Goal: Use online tool/utility: Utilize a website feature to perform a specific function

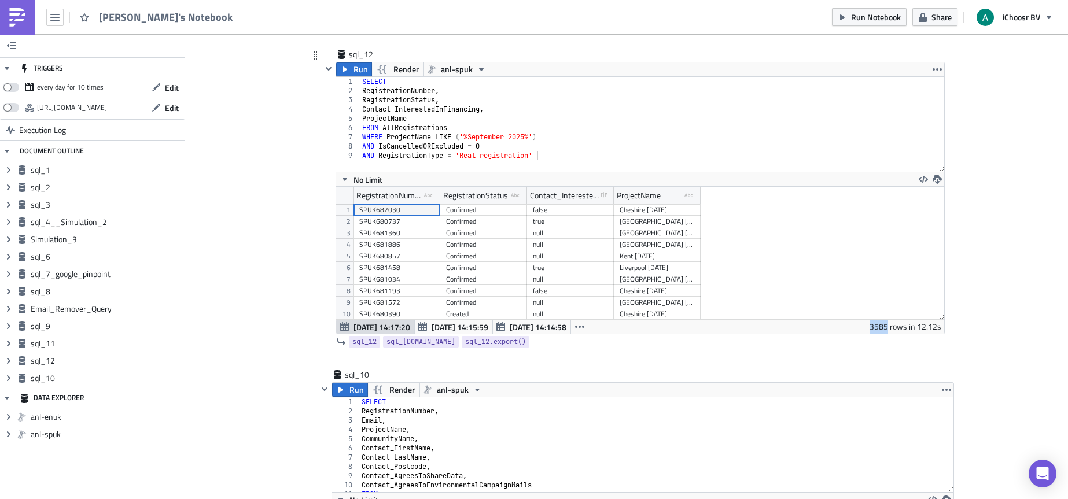
type textarea "AND IsCancelledORExcluded = 0"
click at [545, 143] on div "SELECT RegistrationNumber , RegistrationStatus , Contact_InterestedInFinancing …" at bounding box center [652, 133] width 584 height 113
click at [369, 54] on div "sql_12" at bounding box center [378, 55] width 58 height 12
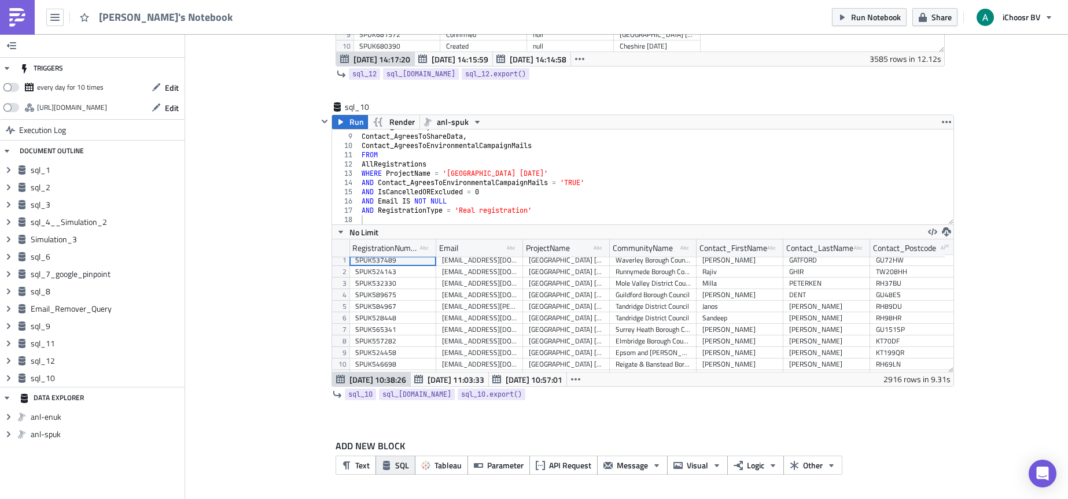
click at [395, 465] on span "SQL" at bounding box center [402, 465] width 14 height 12
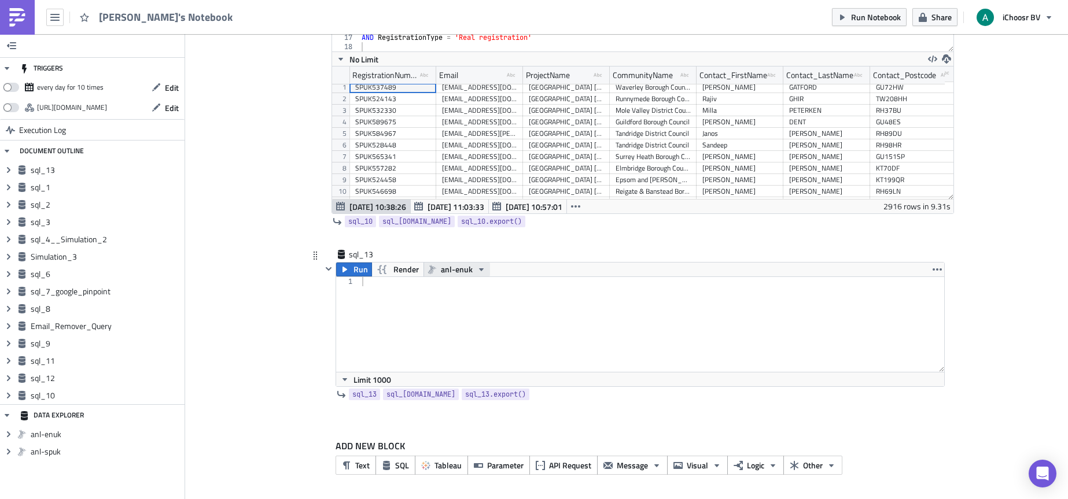
click at [452, 268] on span "anl-enuk" at bounding box center [457, 270] width 32 height 14
click at [474, 303] on div "anl-spuk" at bounding box center [480, 306] width 83 height 12
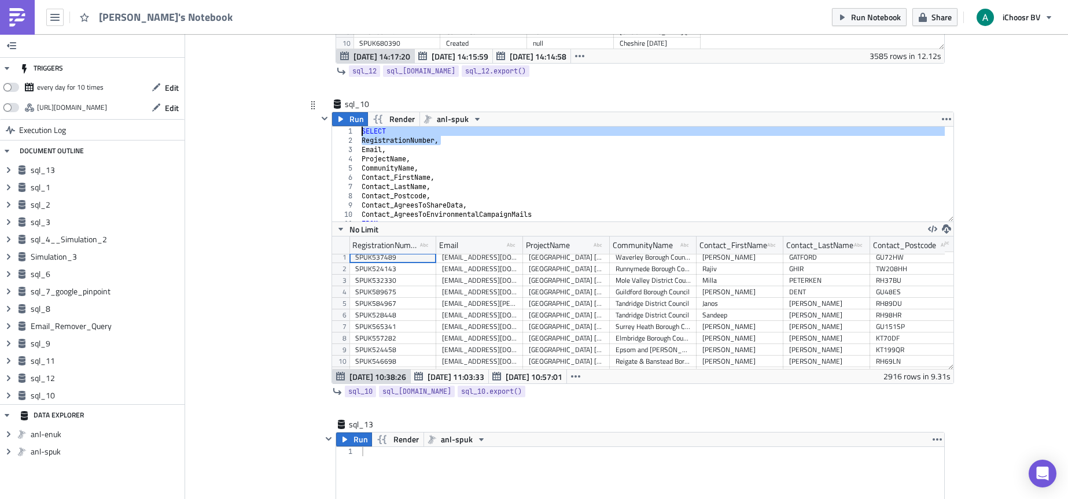
drag, startPoint x: 450, startPoint y: 140, endPoint x: 356, endPoint y: 134, distance: 93.4
click at [359, 134] on div "SELECT RegistrationNumber , Email , ProjectName , CommunityName , Contact_First…" at bounding box center [652, 183] width 586 height 113
click at [390, 133] on div "SELECT RegistrationNumber , Email , ProjectName , CommunityName , Contact_First…" at bounding box center [652, 183] width 586 height 113
type textarea "SELECT"
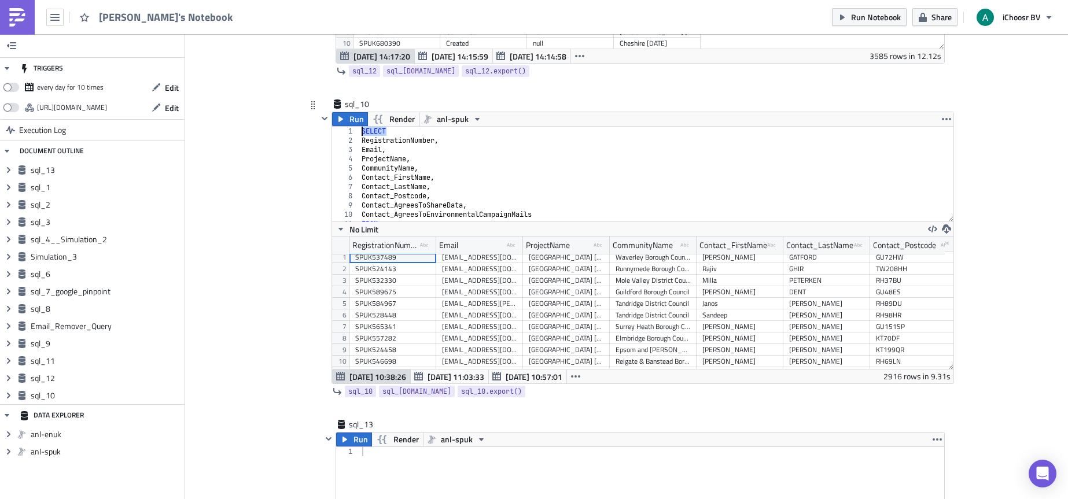
drag, startPoint x: 389, startPoint y: 133, endPoint x: 358, endPoint y: 135, distance: 31.3
click at [359, 135] on div "SELECT RegistrationNumber , Email , ProjectName , CommunityName , Contact_First…" at bounding box center [652, 183] width 586 height 113
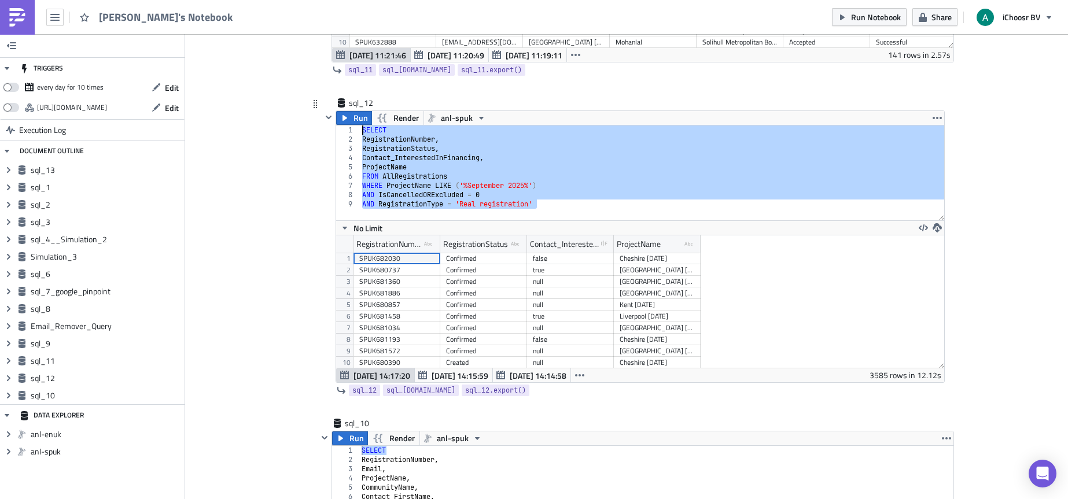
drag, startPoint x: 544, startPoint y: 204, endPoint x: 346, endPoint y: 133, distance: 210.1
click at [346, 133] on div "AND RegistrationType = 'Real registration' 1 2 3 4 5 6 7 8 9 SELECT Registratio…" at bounding box center [640, 173] width 608 height 95
type textarea "SELECT RegistrationNumber,"
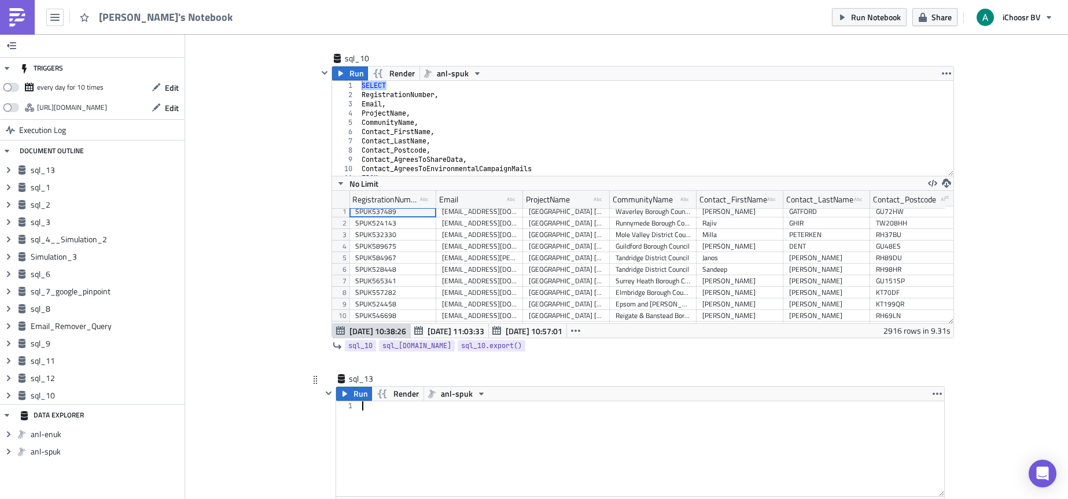
click at [374, 405] on div at bounding box center [652, 458] width 585 height 113
paste textarea "AND RegistrationType = 'Real registration'"
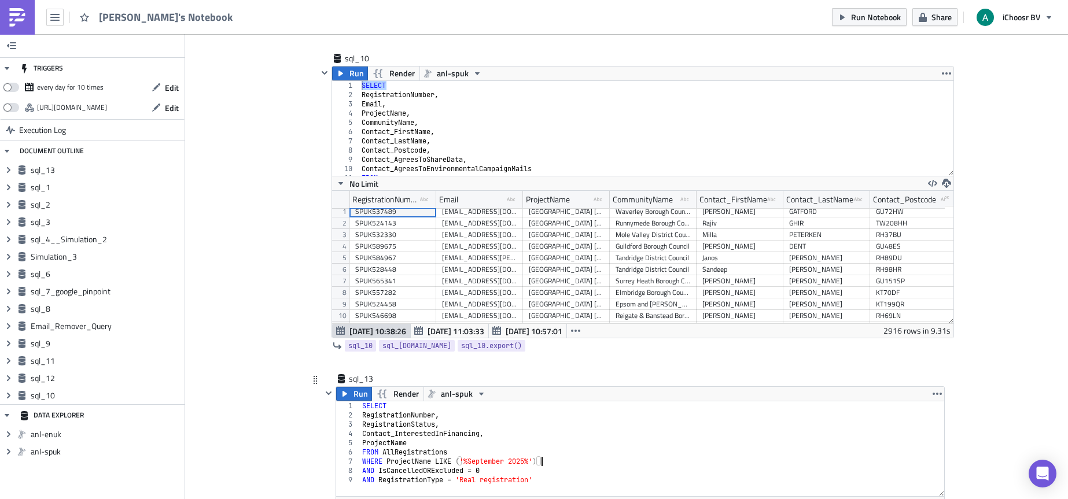
click at [558, 462] on div "SELECT RegistrationNumber , RegistrationStatus , Contact_InterestedInFinancing …" at bounding box center [652, 458] width 585 height 113
type textarea "WHERE ProjectName LIKE ('%September 2025%')"
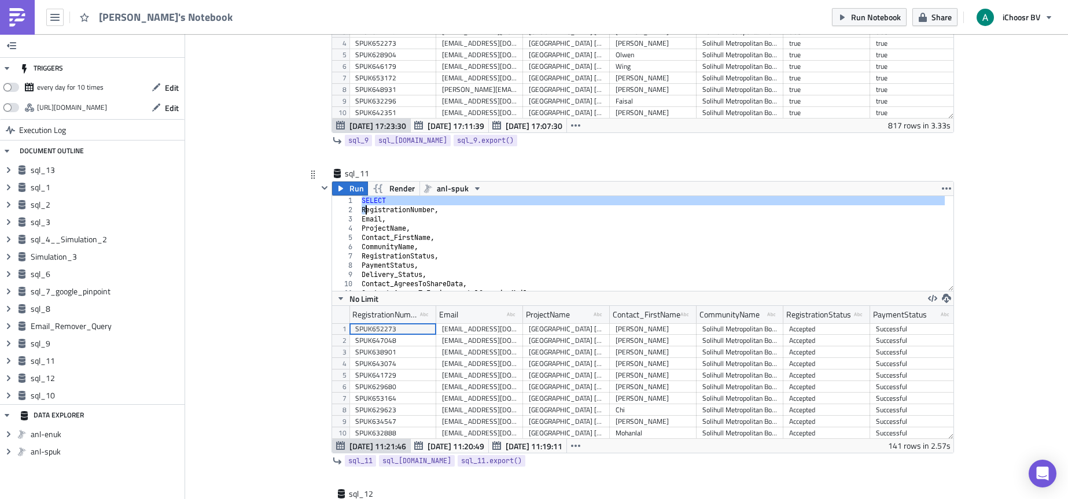
scroll to position [109, 0]
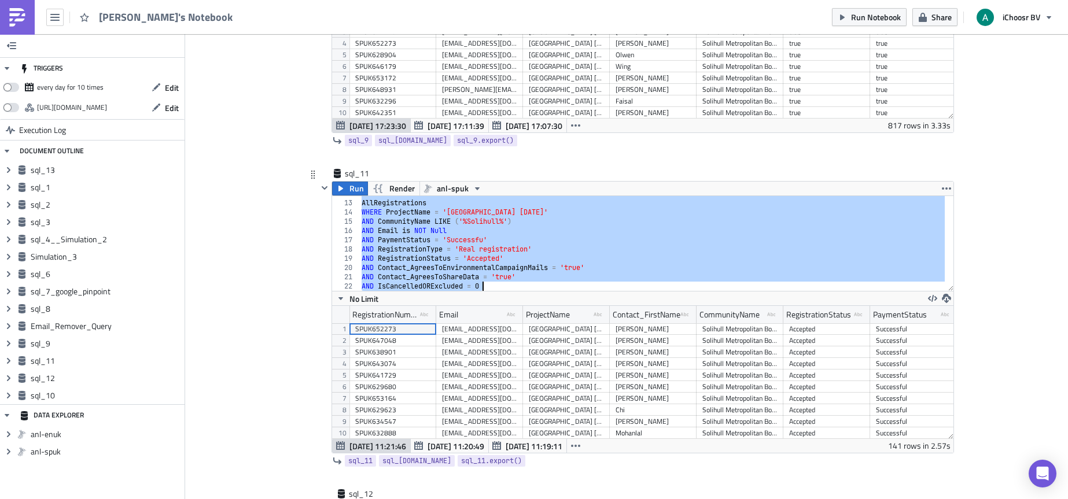
drag, startPoint x: 357, startPoint y: 198, endPoint x: 528, endPoint y: 367, distance: 240.6
click at [528, 367] on div "SELECT 12 13 14 15 16 17 18 19 20 21 22 FROM AllRegistrations WHERE ProjectName…" at bounding box center [642, 324] width 621 height 257
type textarea "AND Contact_AgreesToShareData = 'true' AND IsCancelledORExcluded = 0"
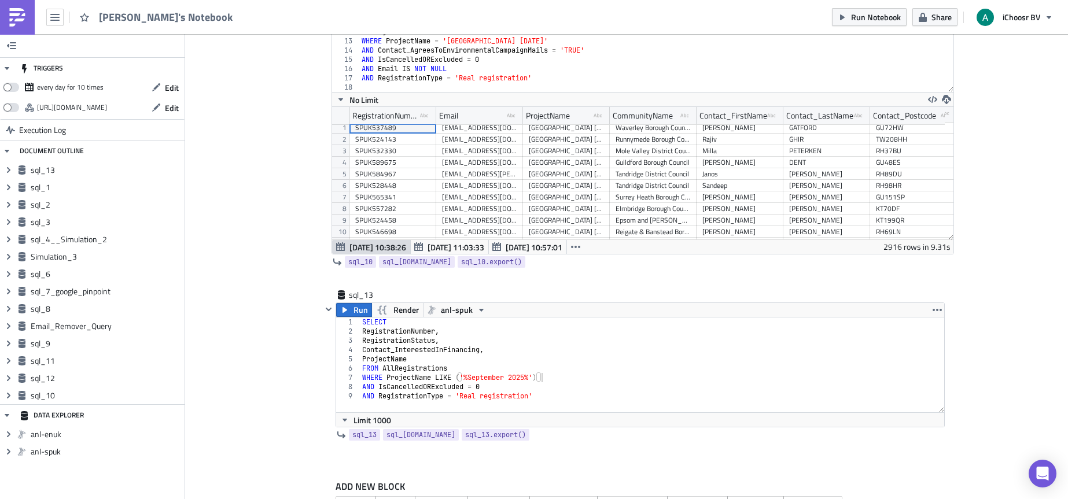
scroll to position [4051, 0]
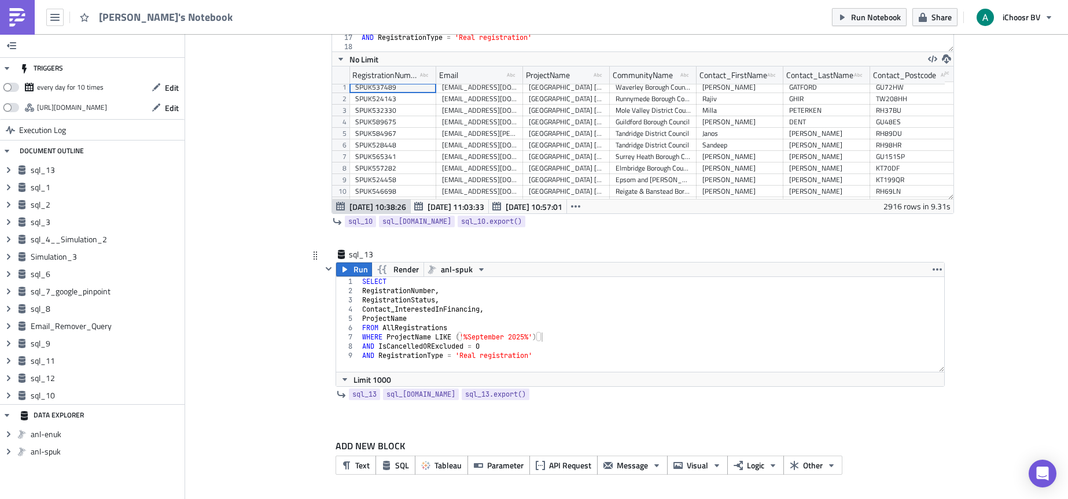
click at [567, 358] on div "SELECT RegistrationNumber , RegistrationStatus , Contact_InterestedInFinancing …" at bounding box center [652, 333] width 585 height 113
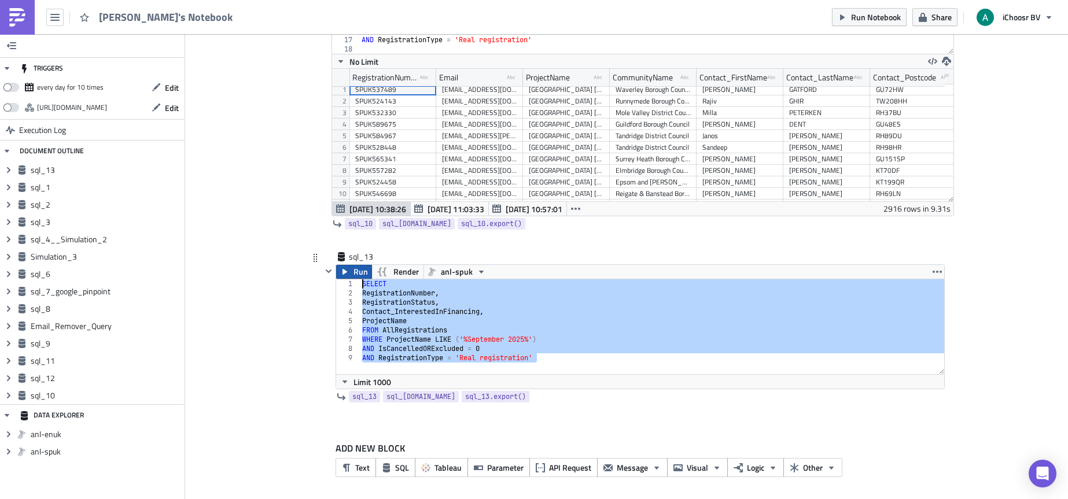
drag, startPoint x: 548, startPoint y: 361, endPoint x: 348, endPoint y: 269, distance: 219.8
click at [348, 269] on div "Run Render anl-spuk AND RegistrationType = 'Real registration' 1 2 3 4 5 6 7 8 …" at bounding box center [640, 326] width 609 height 125
paste textarea "AND IsCancelledORExcluded = 0"
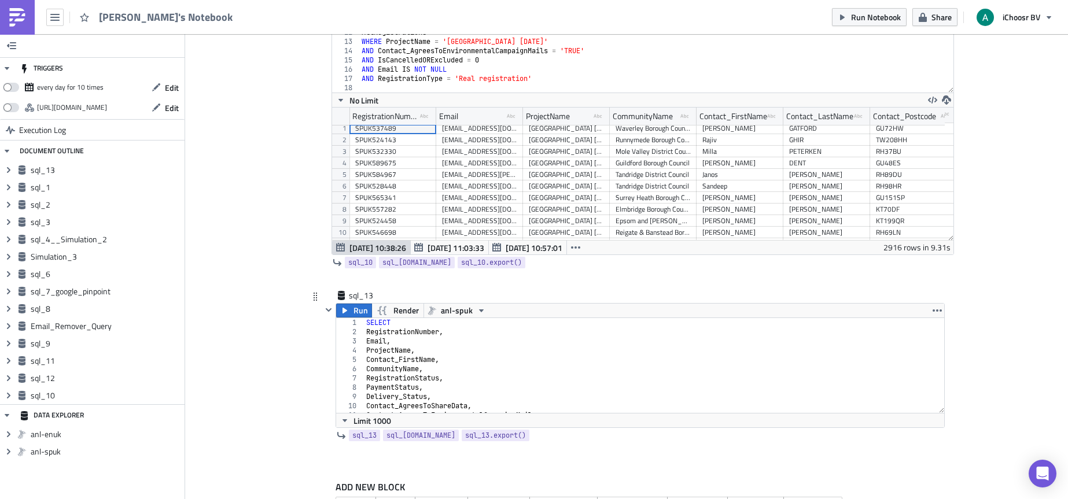
scroll to position [3986, 0]
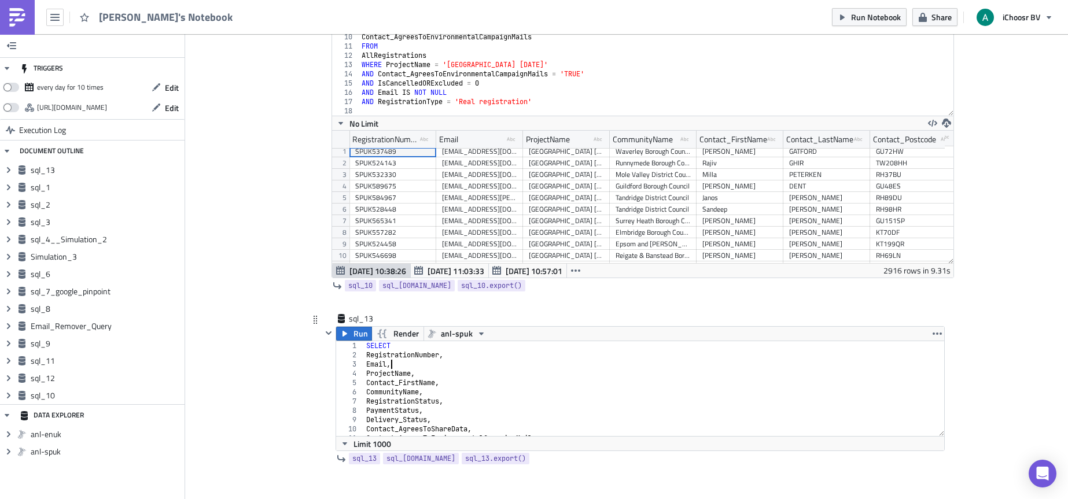
click at [416, 369] on div "SELECT RegistrationNumber , Email , ProjectName , Contact_FirstName , Community…" at bounding box center [650, 397] width 572 height 113
click at [418, 371] on div "SELECT RegistrationNumber , Email , ProjectName , Contact_FirstName , Community…" at bounding box center [650, 397] width 572 height 113
click at [438, 391] on div "SELECT RegistrationNumber , Email , ProjectName , Contact_FirstName , Community…" at bounding box center [650, 397] width 572 height 113
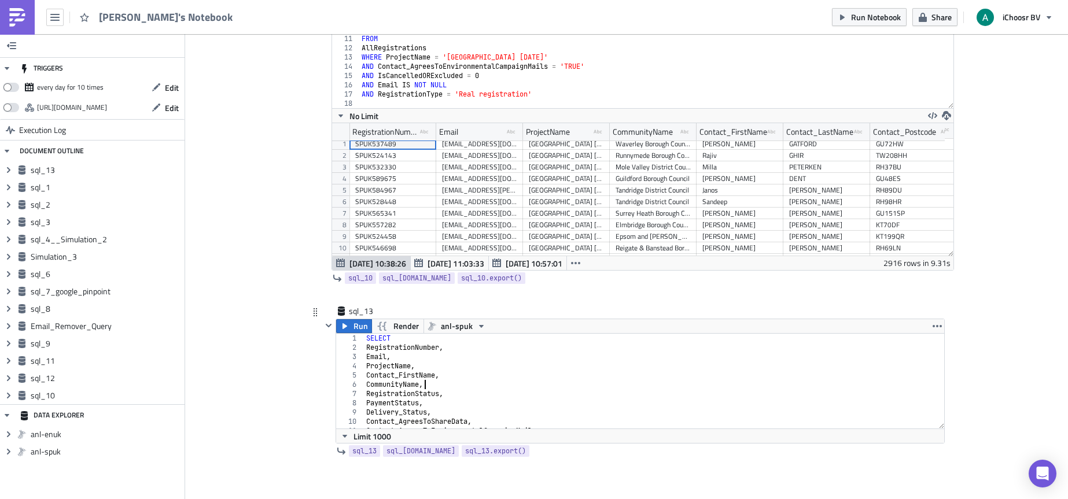
scroll to position [35, 0]
click at [431, 380] on div "ProjectName , Contact_FirstName , CommunityName , RegistrationStatus , PaymentS…" at bounding box center [650, 383] width 572 height 113
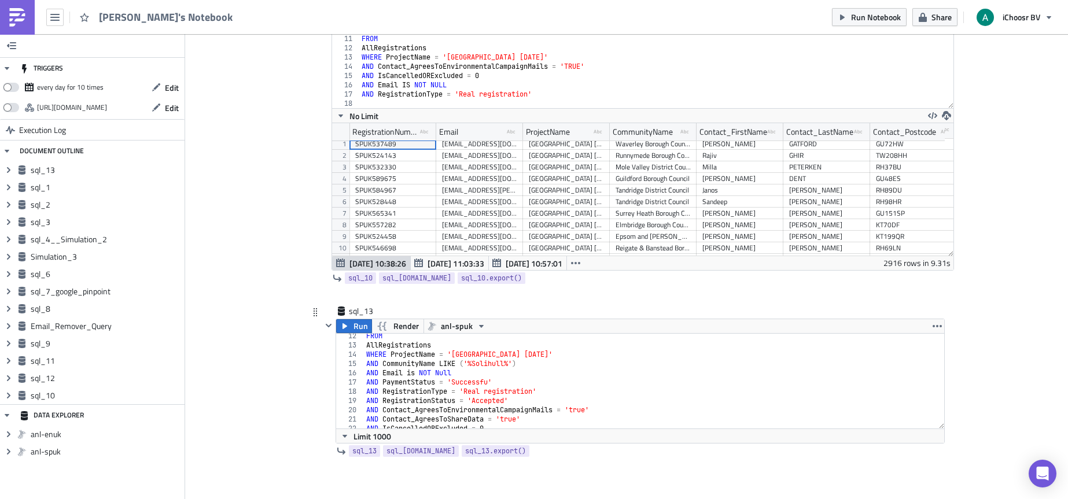
scroll to position [104, 0]
drag, startPoint x: 540, startPoint y: 356, endPoint x: 476, endPoint y: 353, distance: 64.9
click at [476, 353] on div "FROM AllRegistrations WHERE ProjectName = 'West Midlands May 2025' AND Communit…" at bounding box center [650, 388] width 572 height 113
click at [507, 352] on div "FROM AllRegistrations WHERE ProjectName = 'West Midlands May 2025' AND Communit…" at bounding box center [650, 388] width 572 height 113
drag, startPoint x: 504, startPoint y: 355, endPoint x: 451, endPoint y: 357, distance: 53.3
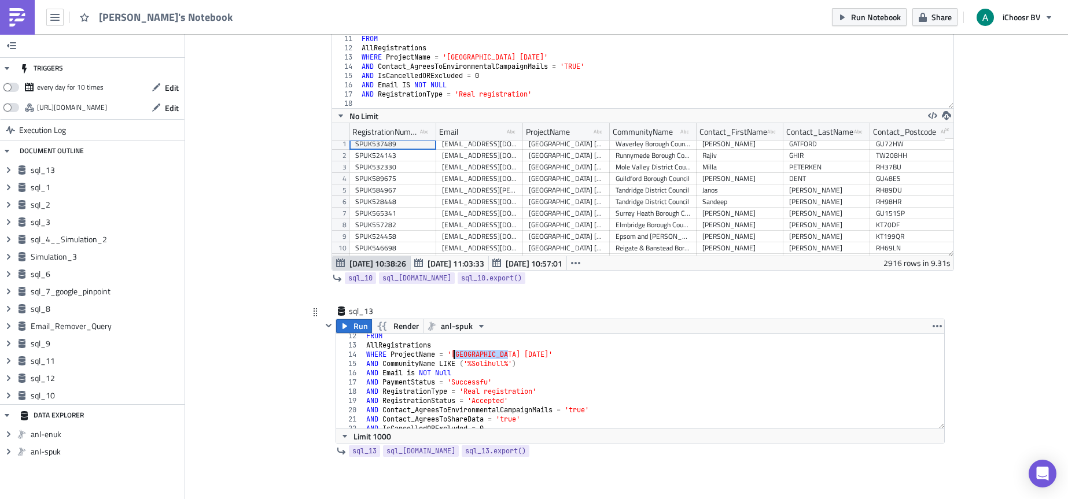
click at [451, 357] on div "FROM AllRegistrations WHERE ProjectName = 'West Midlands May 2025' AND Communit…" at bounding box center [650, 388] width 572 height 113
drag, startPoint x: 506, startPoint y: 365, endPoint x: 479, endPoint y: 365, distance: 27.8
click at [479, 365] on div "FROM AllRegistrations WHERE ProjectName = 'South East Wales May 2025' AND Commu…" at bounding box center [650, 388] width 572 height 113
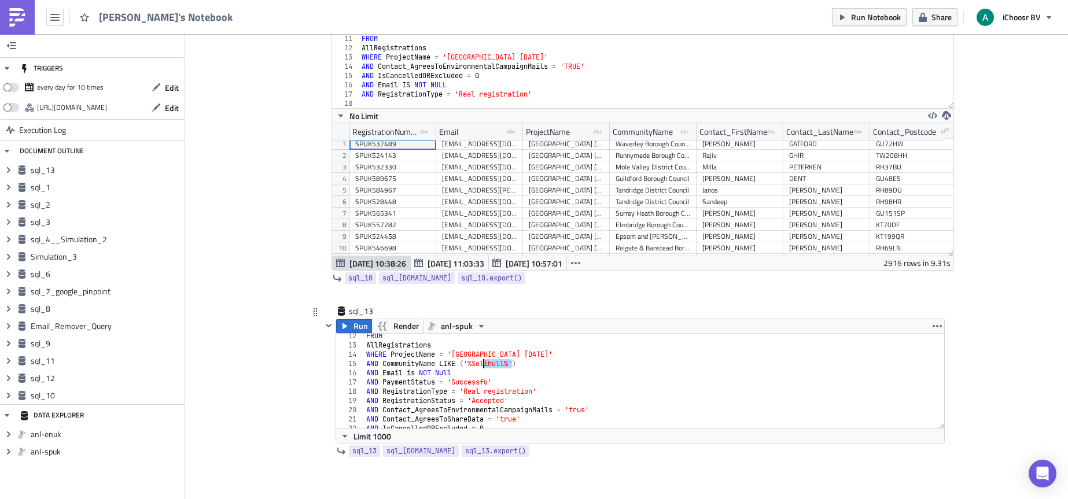
click at [497, 362] on div "FROM AllRegistrations WHERE ProjectName = 'South East Wales May 2025' AND Commu…" at bounding box center [650, 388] width 572 height 113
drag, startPoint x: 502, startPoint y: 364, endPoint x: 472, endPoint y: 363, distance: 30.1
click at [472, 363] on div "FROM AllRegistrations WHERE ProjectName = 'South East Wales May 2025' AND Commu…" at bounding box center [650, 388] width 572 height 113
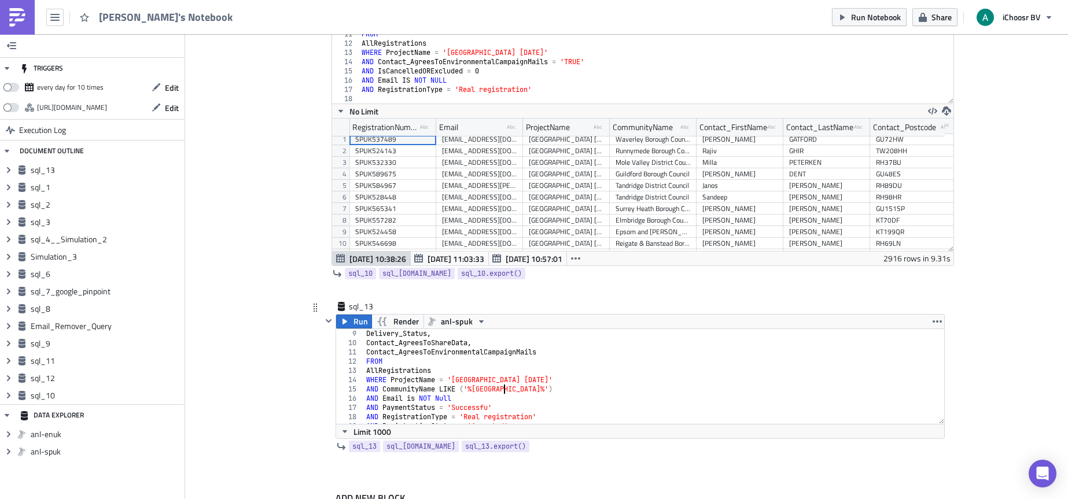
scroll to position [74, 0]
click at [354, 322] on span "Run" at bounding box center [361, 322] width 14 height 14
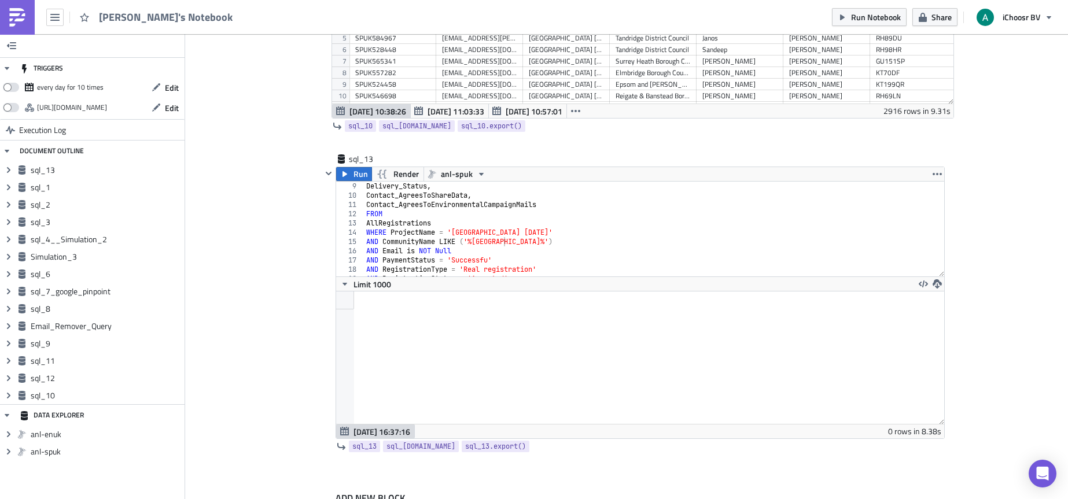
scroll to position [133, 608]
click at [357, 178] on span "Run" at bounding box center [361, 174] width 14 height 14
click at [524, 216] on div "Delivery_Status , Contact_AgreesToShareData , Contact_AgreesToEnvironmentalCamp…" at bounding box center [650, 238] width 572 height 113
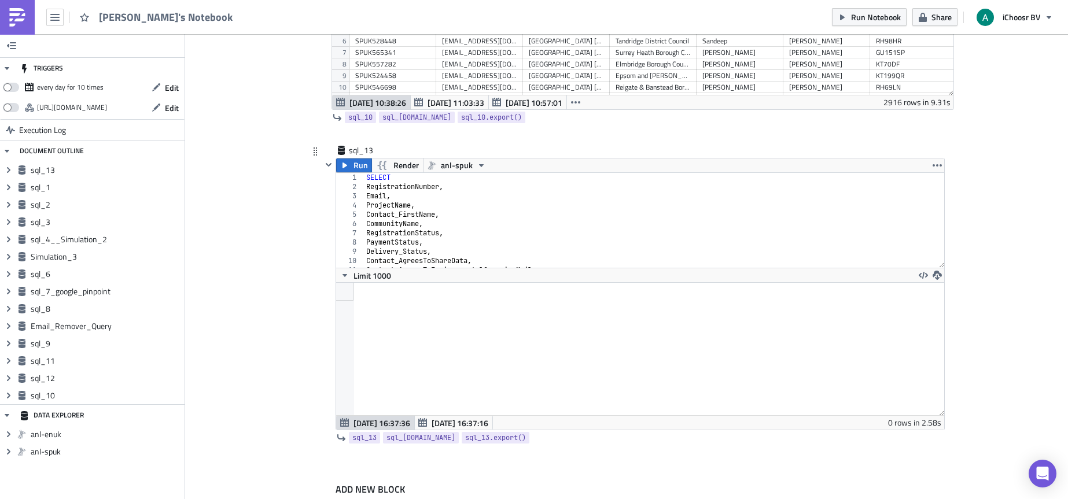
scroll to position [4148, 0]
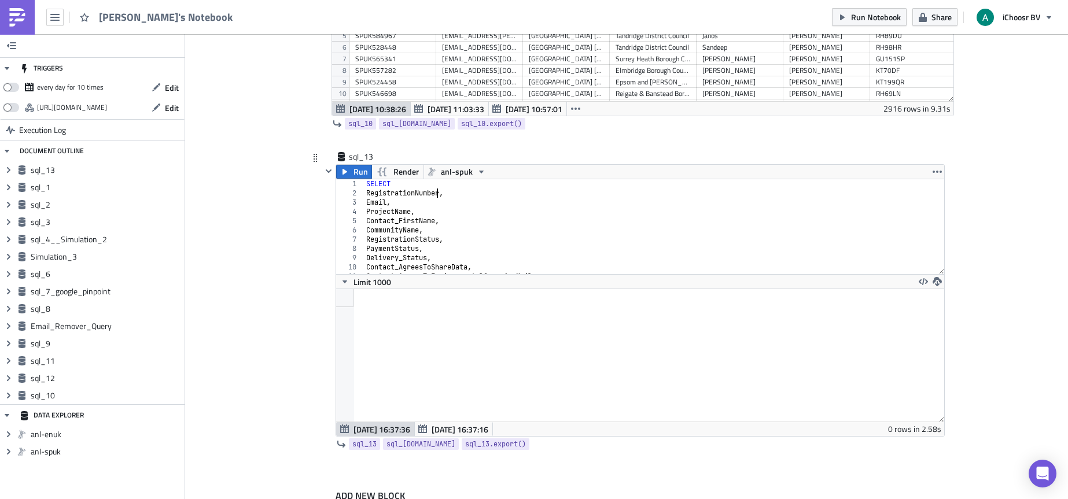
click at [432, 191] on div "SELECT RegistrationNumber , Email , ProjectName , Contact_FirstName , Community…" at bounding box center [650, 235] width 572 height 113
click at [473, 203] on div "SELECT RegistrationNumber , Email , ProjectName , Contact_FirstName , Community…" at bounding box center [650, 235] width 572 height 113
click at [485, 239] on div "SELECT RegistrationNumber , Email , ProjectName , Contact_FirstName , Community…" at bounding box center [650, 235] width 572 height 113
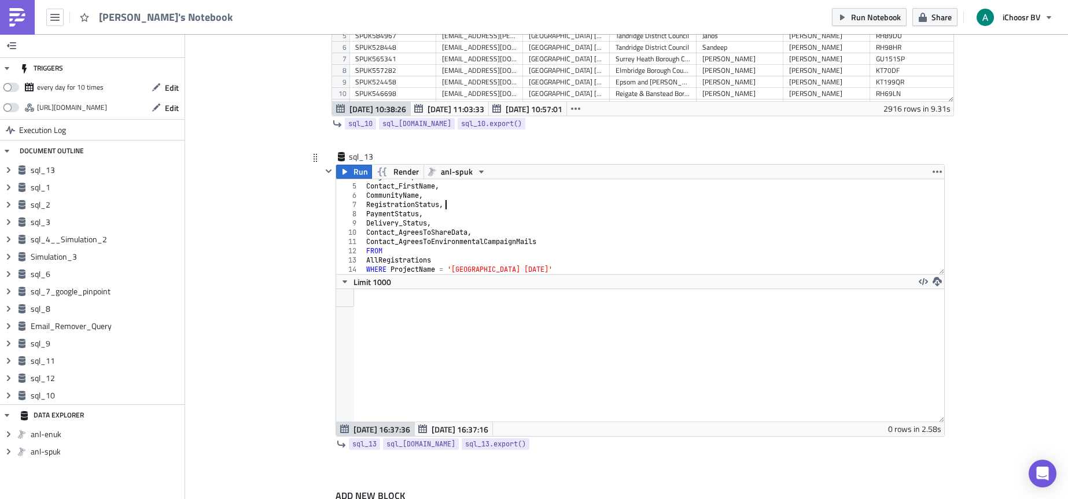
scroll to position [69, 0]
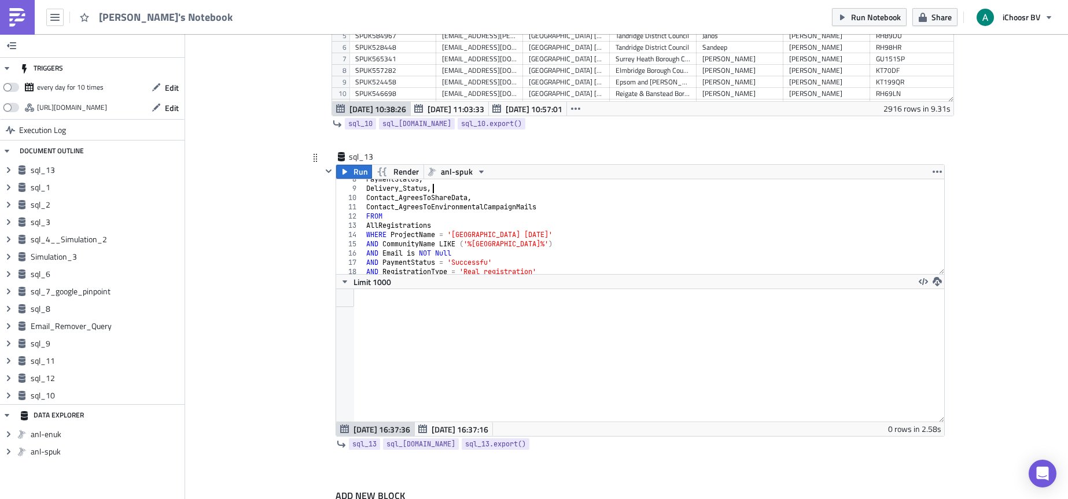
click at [491, 192] on div "PaymentStatus , Delivery_Status , Contact_AgreesToShareData , Contact_AgreesToE…" at bounding box center [650, 231] width 572 height 113
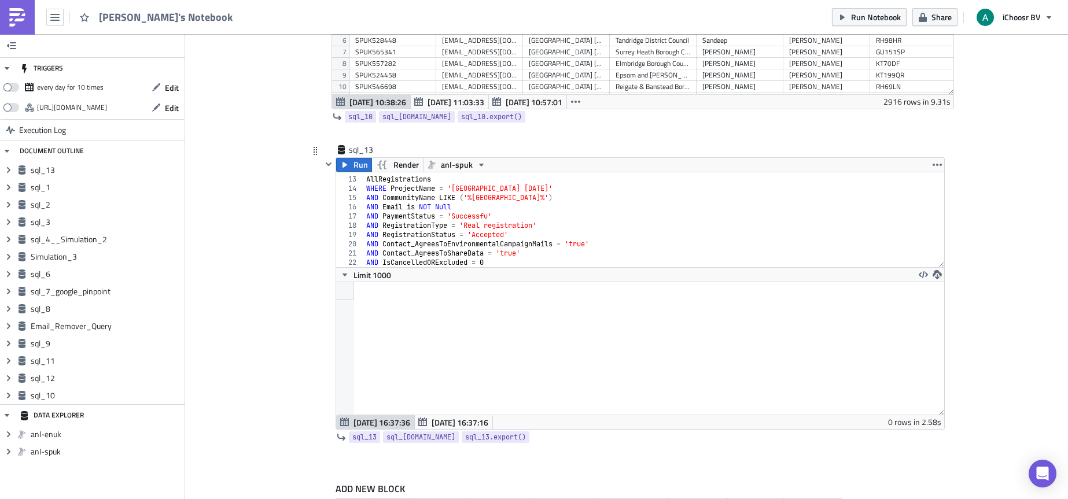
scroll to position [4159, 0]
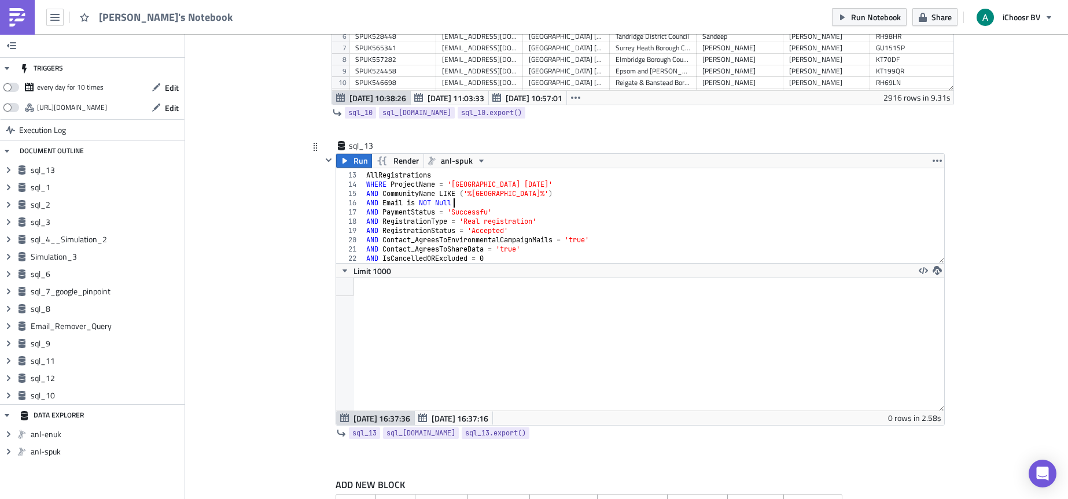
click at [485, 203] on div "FROM AllRegistrations WHERE ProjectName = 'South East Wales May 2025' AND Commu…" at bounding box center [650, 217] width 572 height 113
click at [513, 215] on div "FROM AllRegistrations WHERE ProjectName = 'South East Wales May 2025' AND Commu…" at bounding box center [650, 217] width 572 height 113
click at [485, 214] on div "FROM AllRegistrations WHERE ProjectName = 'South East Wales May 2025' AND Commu…" at bounding box center [650, 217] width 572 height 113
click at [354, 163] on span "Run" at bounding box center [361, 161] width 14 height 14
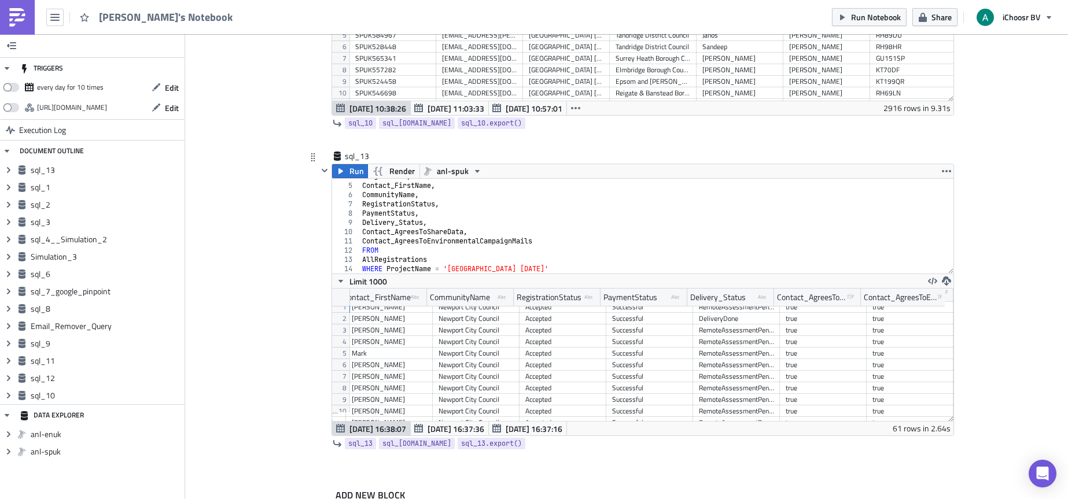
scroll to position [0, 4]
click at [454, 213] on div "ProjectName , Contact_FirstName , CommunityName , RegistrationStatus , PaymentS…" at bounding box center [652, 228] width 585 height 113
click at [444, 220] on div "ProjectName , Contact_FirstName , CommunityName , RegistrationStatus , PaymentS…" at bounding box center [652, 228] width 585 height 113
click at [470, 230] on div "ProjectName , Contact_FirstName , CommunityName , RegistrationStatus , PaymentS…" at bounding box center [652, 228] width 585 height 113
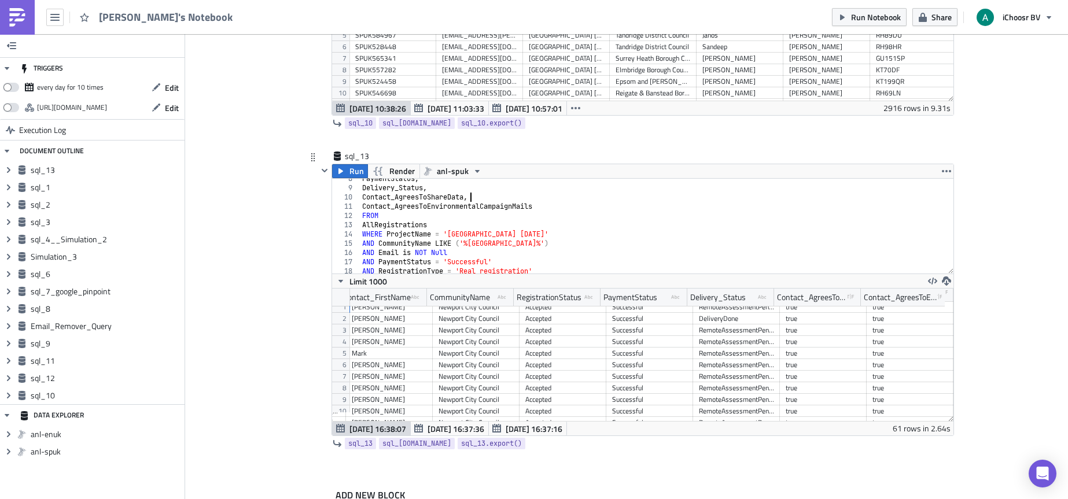
scroll to position [69, 0]
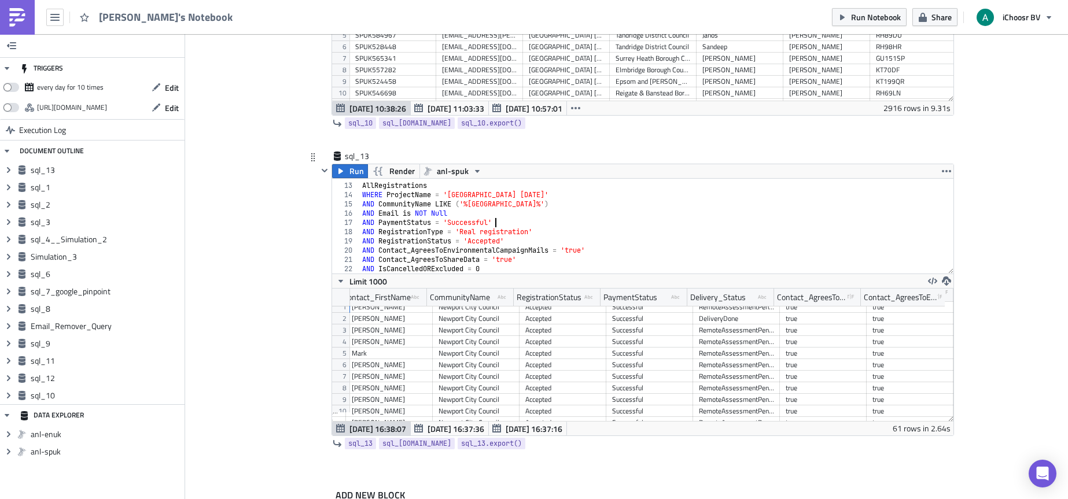
click at [490, 220] on div "FROM AllRegistrations WHERE ProjectName = 'South East Wales May 2025' AND Commu…" at bounding box center [652, 228] width 585 height 113
click at [550, 231] on div "FROM AllRegistrations WHERE ProjectName = 'South East Wales May 2025' AND Commu…" at bounding box center [652, 228] width 585 height 113
click at [543, 242] on div "FROM AllRegistrations WHERE ProjectName = 'South East Wales May 2025' AND Commu…" at bounding box center [652, 228] width 585 height 113
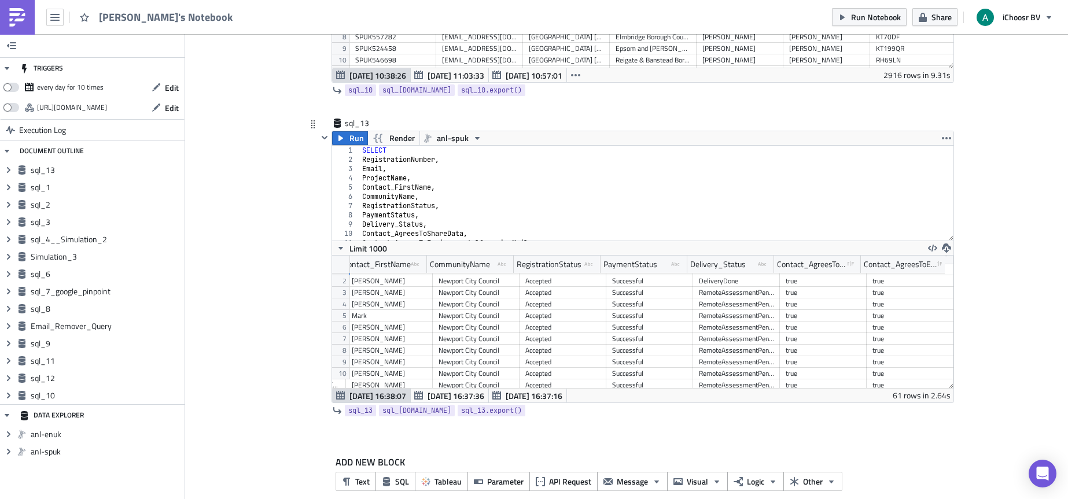
scroll to position [35, 0]
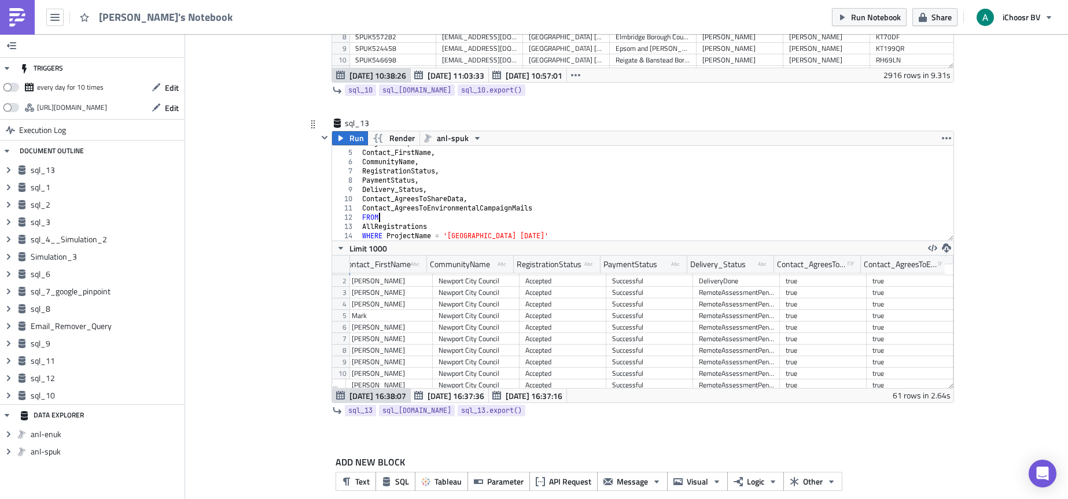
click at [427, 220] on div "ProjectName , Contact_FirstName , CommunityName , RegistrationStatus , PaymentS…" at bounding box center [652, 195] width 585 height 113
click at [541, 207] on div "ProjectName , Contact_FirstName , CommunityName , RegistrationStatus , PaymentS…" at bounding box center [652, 195] width 585 height 113
click at [453, 205] on div "ProjectName , Contact_FirstName , CommunityName , RegistrationStatus , PaymentS…" at bounding box center [652, 195] width 585 height 113
click at [711, 277] on div "DeliveryDone" at bounding box center [736, 281] width 75 height 12
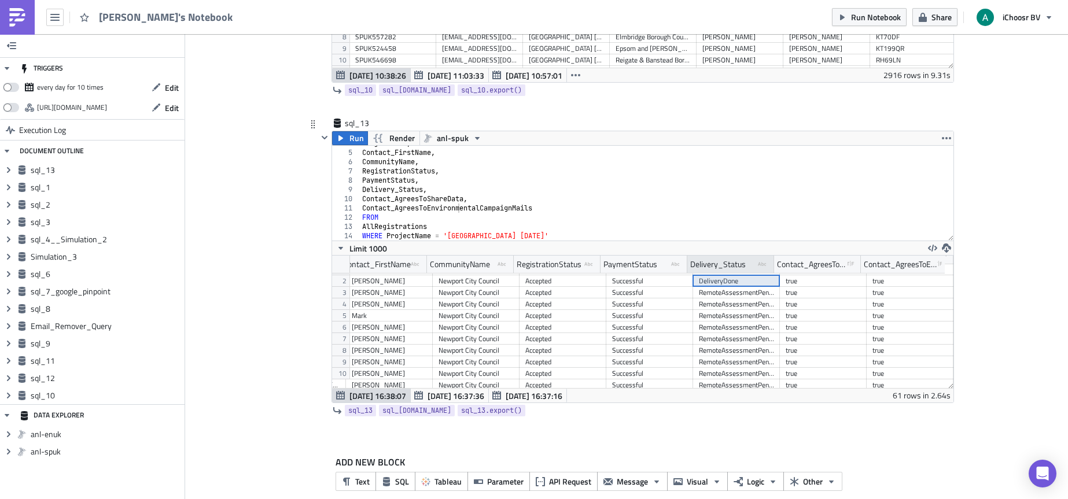
click at [711, 264] on div "Delivery_Status" at bounding box center [718, 264] width 56 height 17
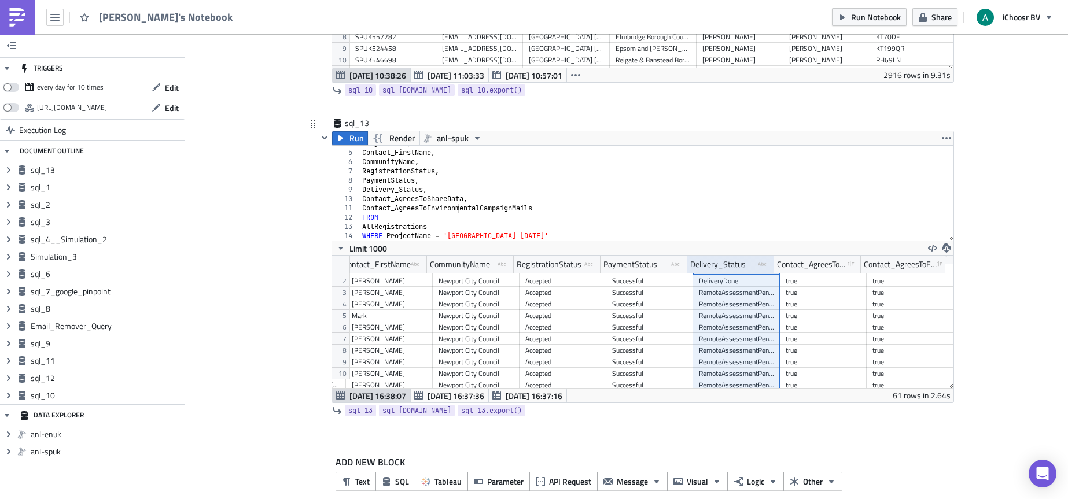
click at [388, 181] on div "ProjectName , Contact_FirstName , CommunityName , RegistrationStatus , PaymentS…" at bounding box center [652, 195] width 585 height 113
click at [400, 179] on div "ProjectName , Contact_FirstName , CommunityName , RegistrationStatus , PaymentS…" at bounding box center [652, 195] width 585 height 113
click at [407, 179] on div "ProjectName , Contact_FirstName , CommunityName , RegistrationStatus , PaymentS…" at bounding box center [652, 195] width 585 height 113
click at [411, 179] on div "ProjectName , Contact_FirstName , CommunityName , RegistrationStatus , PaymentS…" at bounding box center [652, 195] width 585 height 113
click at [417, 178] on div "ProjectName , Contact_FirstName , CommunityName , RegistrationStatus , PaymentS…" at bounding box center [652, 195] width 585 height 113
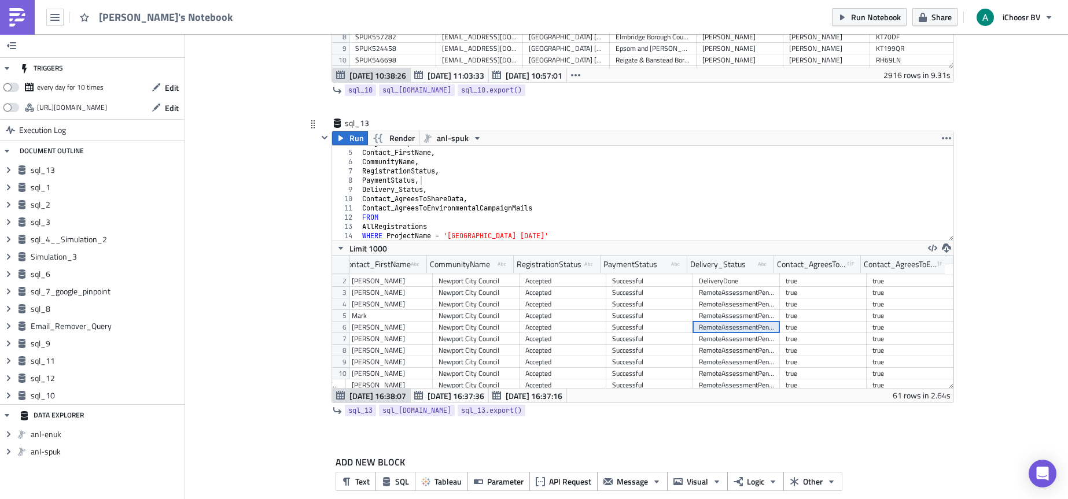
click at [729, 329] on div "RemoteAssessmentPending" at bounding box center [736, 328] width 75 height 12
click at [723, 291] on div "RemoteAssessmentPending" at bounding box center [736, 293] width 75 height 12
click at [723, 281] on div "DeliveryDone" at bounding box center [736, 281] width 75 height 12
click at [725, 296] on div "RemoteAssessmentPending" at bounding box center [736, 293] width 75 height 12
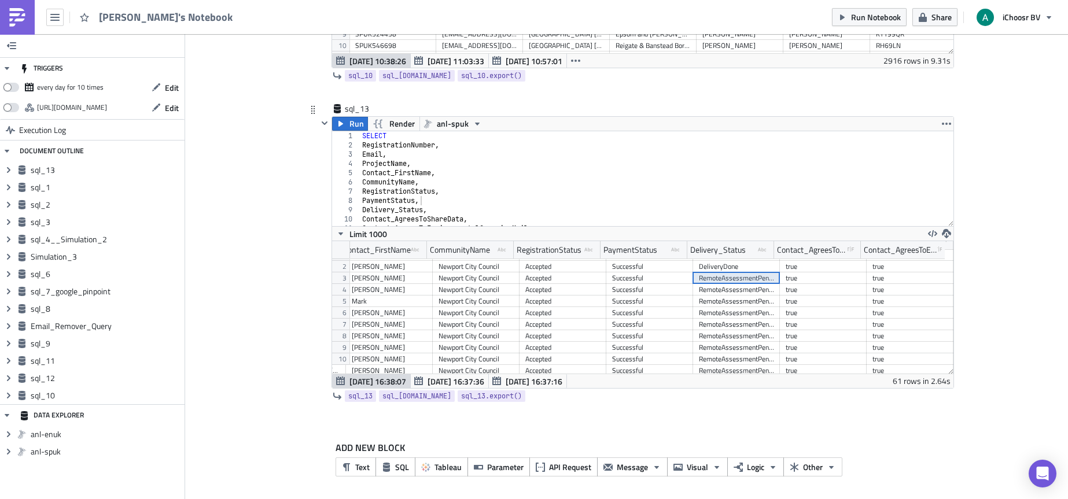
scroll to position [4196, 0]
click at [406, 214] on div "SELECT RegistrationNumber , Email , ProjectName , Contact_FirstName , Community…" at bounding box center [652, 188] width 585 height 113
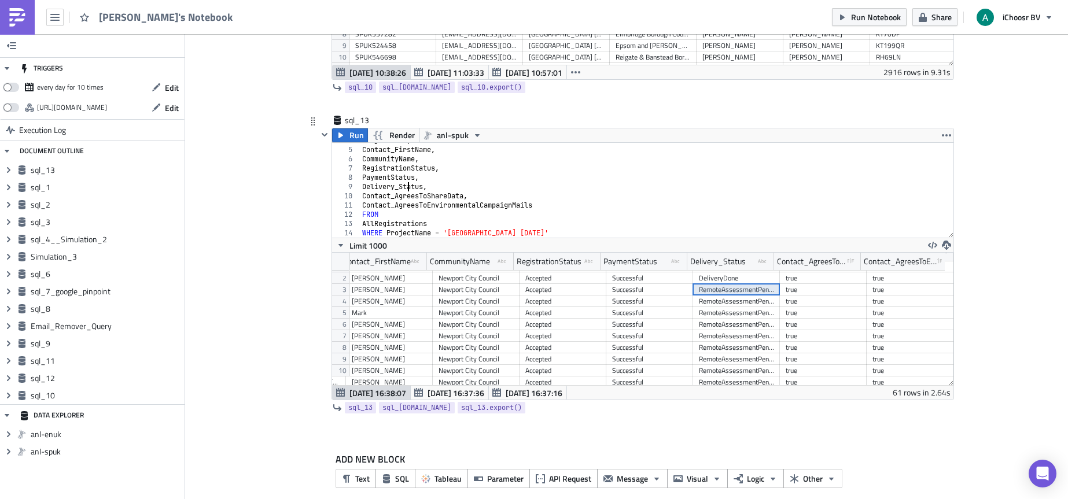
scroll to position [35, 0]
click at [429, 186] on div "ProjectName , Contact_FirstName , CommunityName , RegistrationStatus , PaymentS…" at bounding box center [652, 192] width 585 height 113
click at [10, 454] on icon "Expand group" at bounding box center [8, 451] width 9 height 9
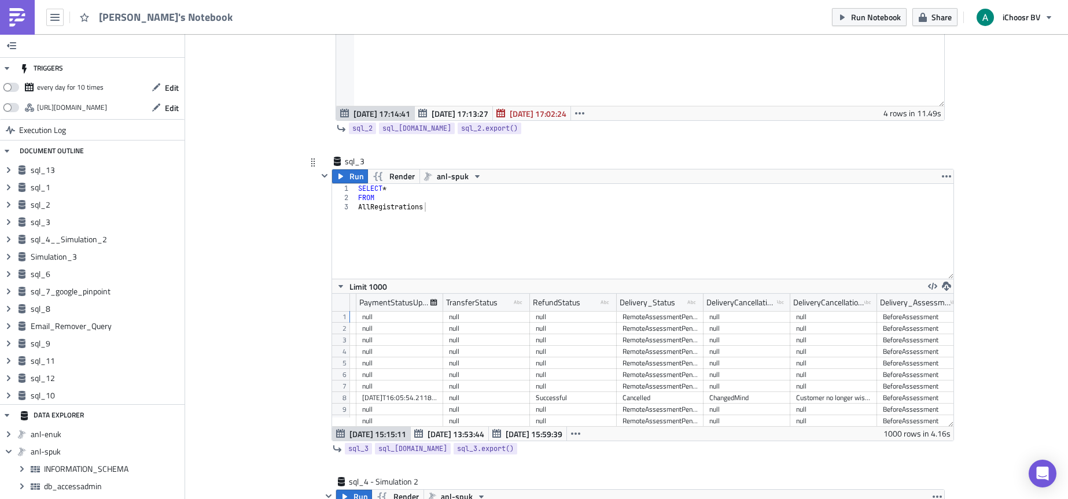
scroll to position [0, 10652]
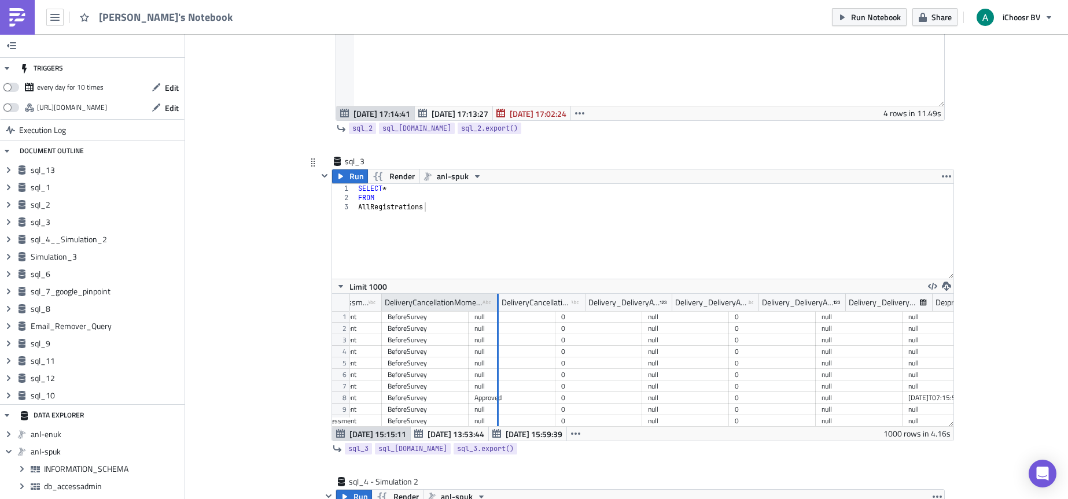
drag, startPoint x: 463, startPoint y: 299, endPoint x: 491, endPoint y: 304, distance: 27.7
click at [497, 304] on div at bounding box center [498, 303] width 2 height 18
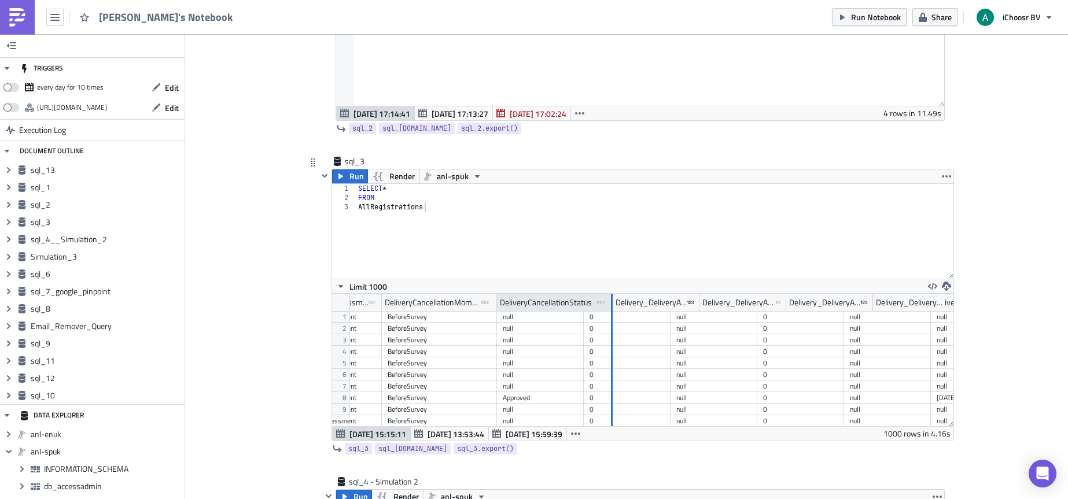
drag, startPoint x: 579, startPoint y: 303, endPoint x: 609, endPoint y: 307, distance: 30.3
click at [611, 307] on div at bounding box center [612, 303] width 2 height 18
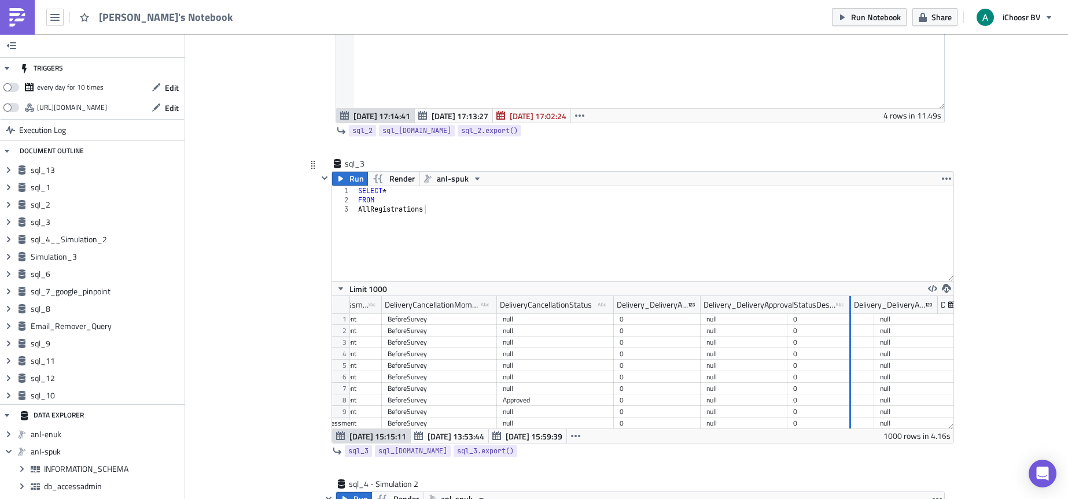
drag, startPoint x: 781, startPoint y: 302, endPoint x: 845, endPoint y: 314, distance: 64.8
click at [845, 314] on div "Delivery_Status type-text Created with Sketch. DeliveryCancellationReason type-…" at bounding box center [642, 362] width 621 height 133
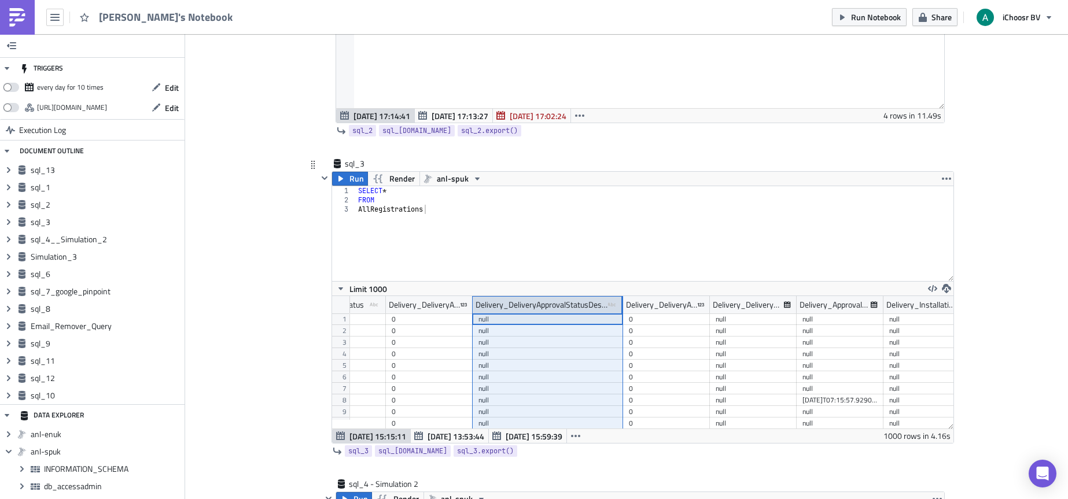
click at [619, 302] on div "Delivery_DeliveryApprovalStatusDescription type-text Created with Sketch." at bounding box center [548, 304] width 150 height 17
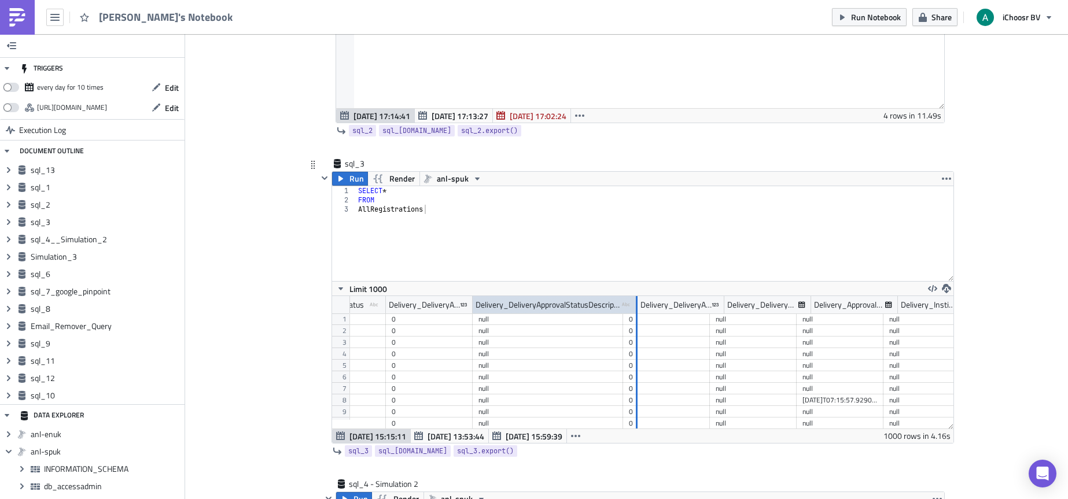
drag, startPoint x: 618, startPoint y: 302, endPoint x: 634, endPoint y: 308, distance: 16.9
click at [636, 308] on div at bounding box center [637, 305] width 2 height 18
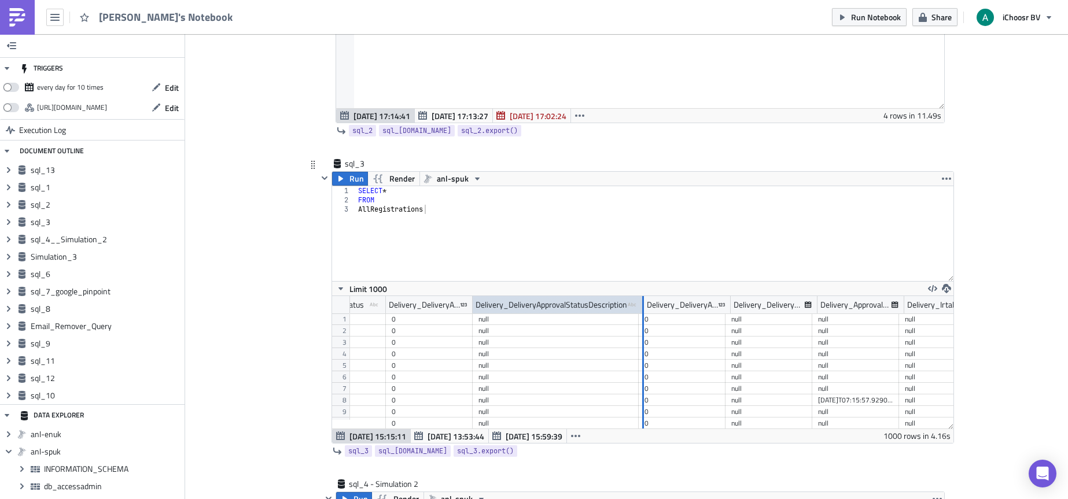
drag, startPoint x: 632, startPoint y: 301, endPoint x: 632, endPoint y: 312, distance: 10.4
click at [642, 312] on div at bounding box center [643, 305] width 2 height 18
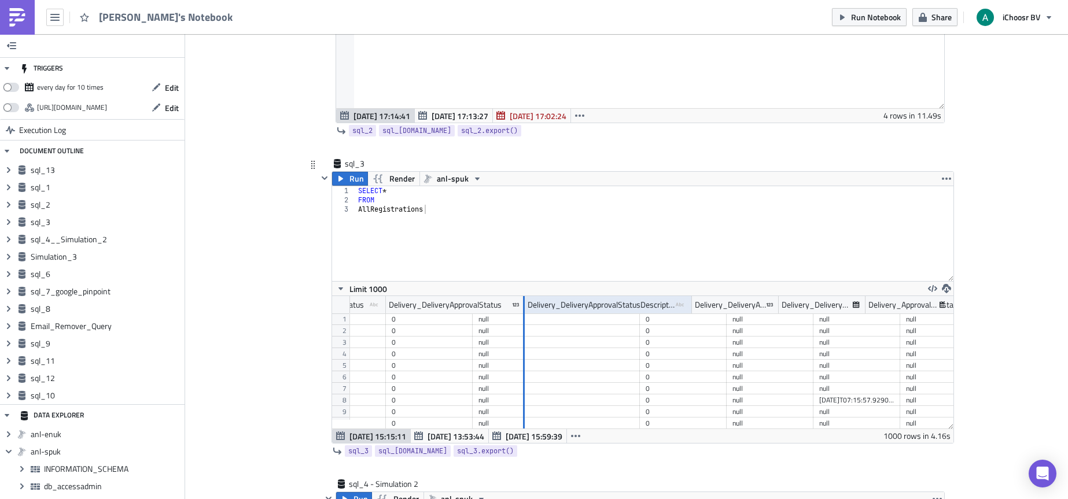
drag, startPoint x: 468, startPoint y: 303, endPoint x: 520, endPoint y: 318, distance: 54.2
click at [520, 318] on div "DeliveryCancellationExplanation type-text Created with Sketch. Delivery_Assessm…" at bounding box center [642, 362] width 621 height 133
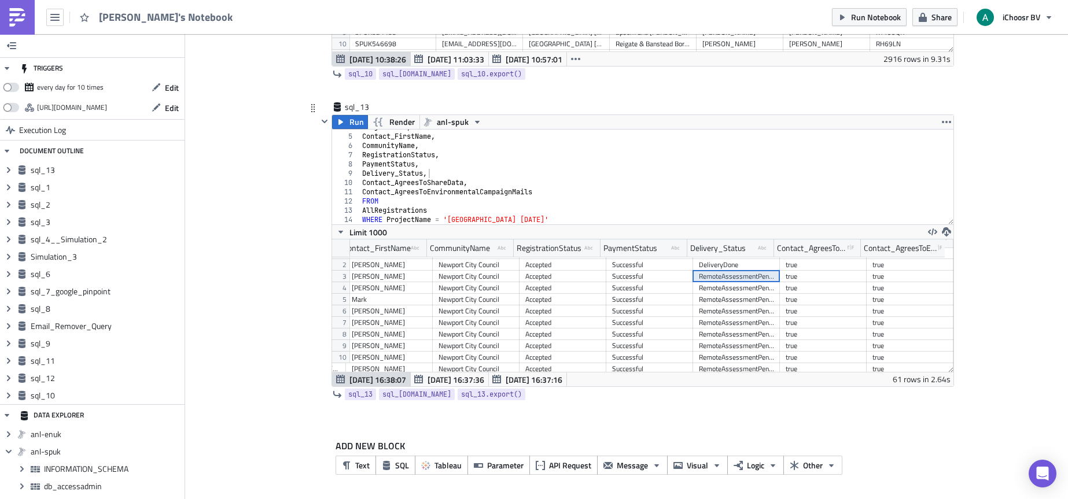
click at [527, 183] on div "ProjectName , Contact_FirstName , CommunityName , RegistrationStatus , PaymentS…" at bounding box center [652, 179] width 585 height 113
click at [562, 194] on div "ProjectName , Contact_FirstName , CommunityName , RegistrationStatus , PaymentS…" at bounding box center [652, 179] width 585 height 113
type textarea "Contact_AgreesToEnvironmentalCampaignMails,"
paste textarea ", Delivery_InstallationDate_Corrected"
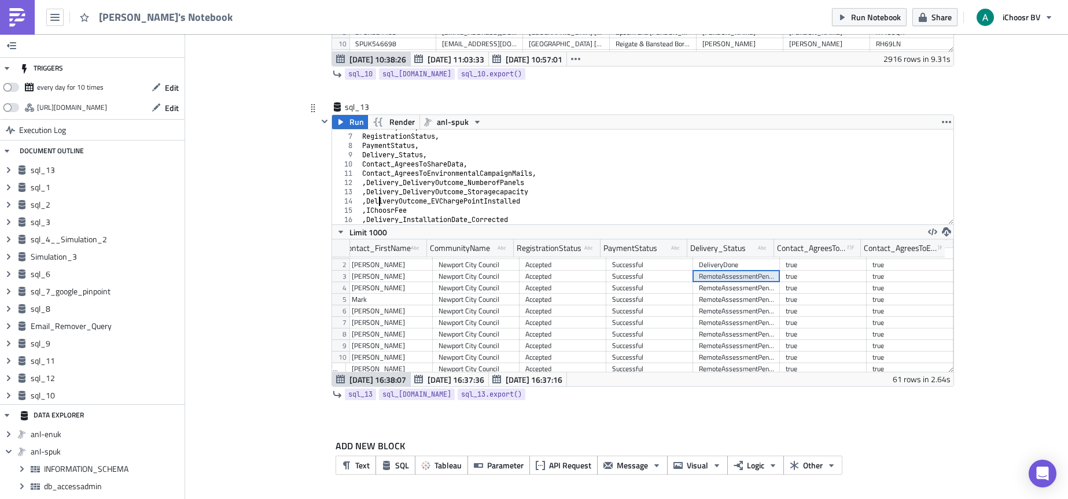
click at [374, 197] on div "CommunityName , RegistrationStatus , PaymentStatus , Delivery_Status , Contact_…" at bounding box center [652, 179] width 585 height 113
click at [373, 196] on div "CommunityName , RegistrationStatus , PaymentStatus , Delivery_Status , Contact_…" at bounding box center [652, 179] width 585 height 113
click at [367, 184] on div "CommunityName , RegistrationStatus , PaymentStatus , Delivery_Status , Contact_…" at bounding box center [652, 179] width 585 height 113
click at [369, 193] on div "CommunityName , RegistrationStatus , PaymentStatus , Delivery_Status , Contact_…" at bounding box center [652, 179] width 585 height 113
click at [366, 193] on div "CommunityName , RegistrationStatus , PaymentStatus , Delivery_Status , Contact_…" at bounding box center [652, 179] width 585 height 113
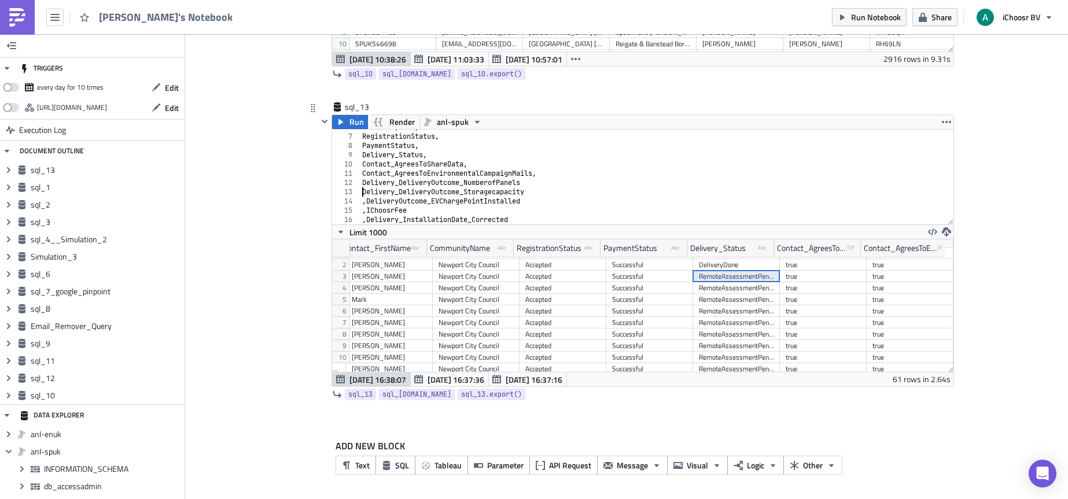
click at [382, 203] on div "CommunityName , RegistrationStatus , PaymentStatus , Delivery_Status , Contact_…" at bounding box center [652, 179] width 585 height 113
click at [382, 212] on div "CommunityName , RegistrationStatus , PaymentStatus , Delivery_Status , Contact_…" at bounding box center [652, 179] width 585 height 113
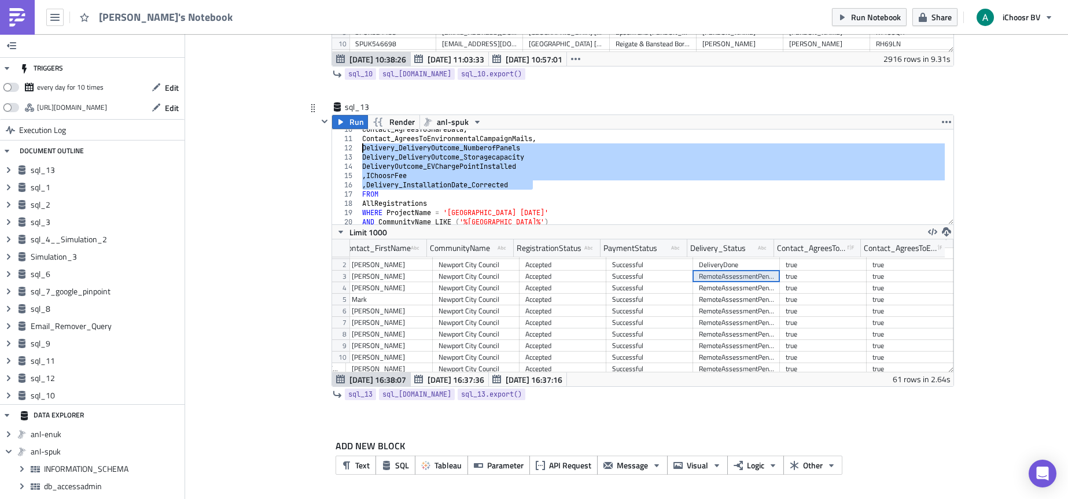
drag, startPoint x: 532, startPoint y: 185, endPoint x: 354, endPoint y: 146, distance: 181.8
click at [354, 146] on div ", IChoosrFee 10 11 12 13 14 15 16 17 18 19 20 21 22 Contact_AgreesToShareData ,…" at bounding box center [642, 177] width 621 height 95
click at [387, 176] on div "Contact_AgreesToShareData , Contact_AgreesToEnvironmentalCampaignMails , Delive…" at bounding box center [652, 181] width 585 height 113
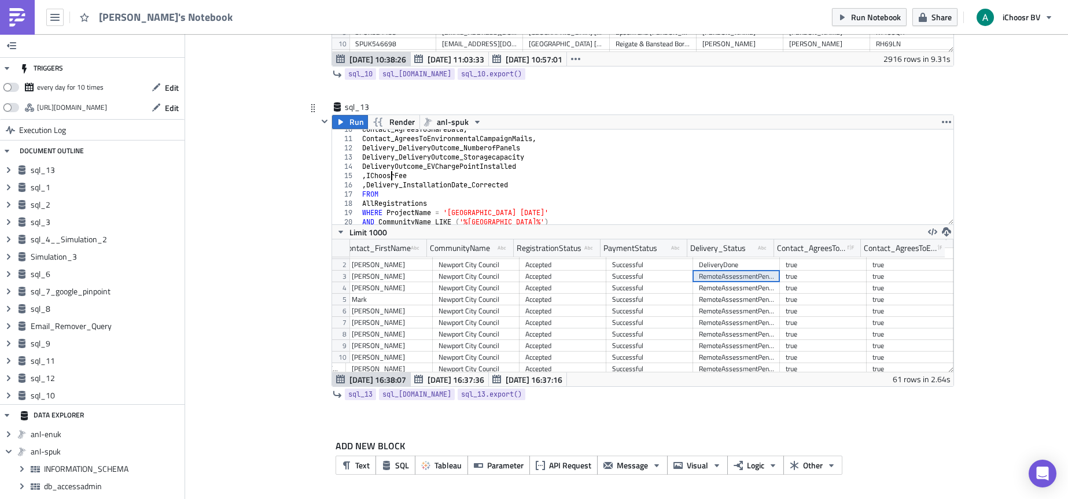
click at [384, 177] on div "Contact_AgreesToShareData , Contact_AgreesToEnvironmentalCampaignMails , Delive…" at bounding box center [652, 181] width 585 height 113
click at [385, 184] on div "Contact_AgreesToShareData , Contact_AgreesToEnvironmentalCampaignMails , Delive…" at bounding box center [652, 181] width 585 height 113
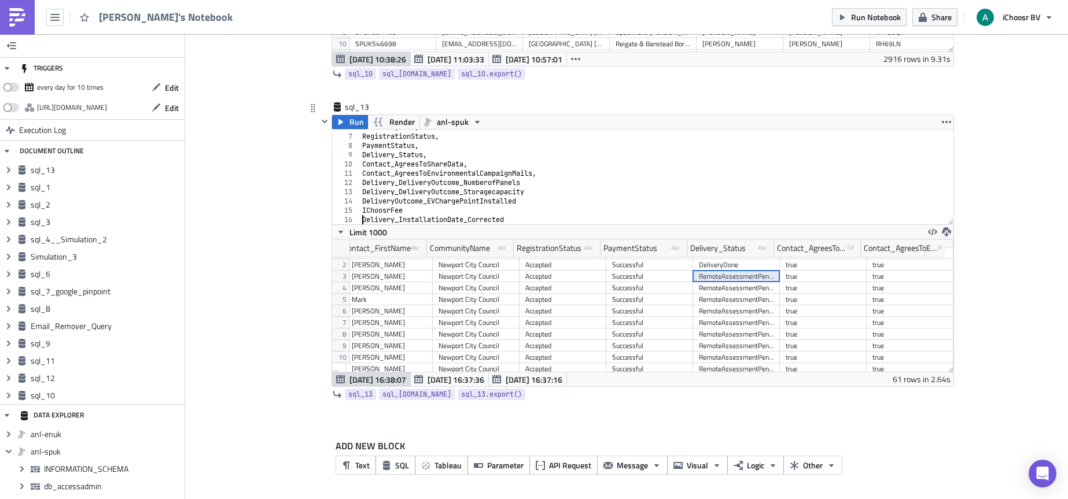
click at [538, 183] on div "CommunityName , RegistrationStatus , PaymentStatus , Delivery_Status , Contact_…" at bounding box center [652, 179] width 585 height 113
click at [535, 191] on div "CommunityName , RegistrationStatus , PaymentStatus , Delivery_Status , Contact_…" at bounding box center [652, 179] width 585 height 113
click at [521, 203] on div "CommunityName , RegistrationStatus , PaymentStatus , Delivery_Status , Contact_…" at bounding box center [652, 179] width 585 height 113
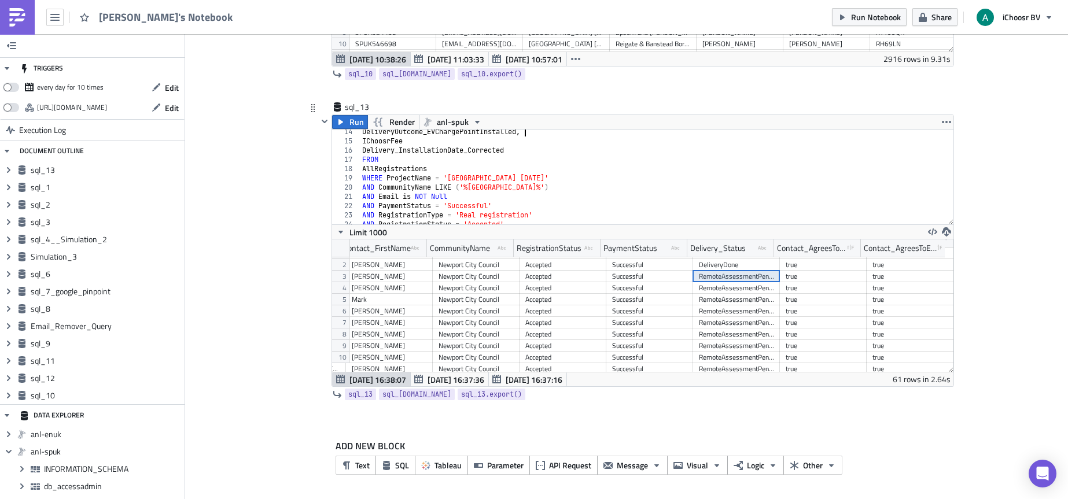
scroll to position [88, 0]
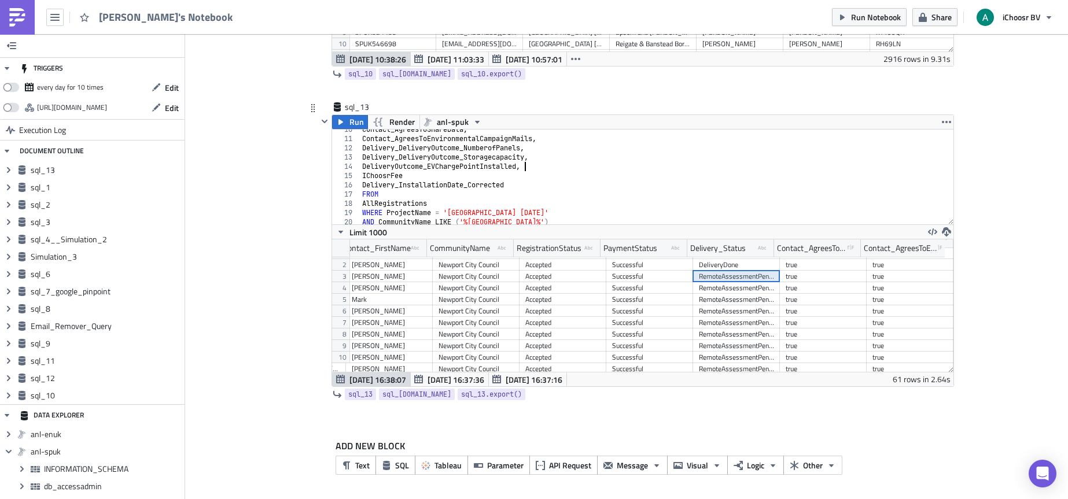
click at [406, 175] on div "Contact_AgreesToShareData , Contact_AgreesToEnvironmentalCampaignMails , Delive…" at bounding box center [652, 181] width 585 height 113
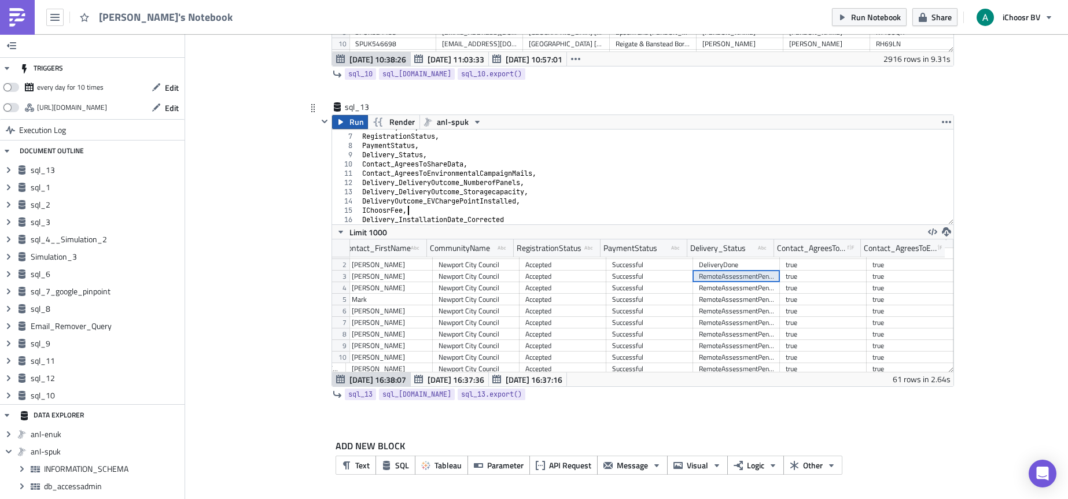
type textarea "IChoosrFee,"
click at [350, 124] on span "Run" at bounding box center [357, 122] width 14 height 14
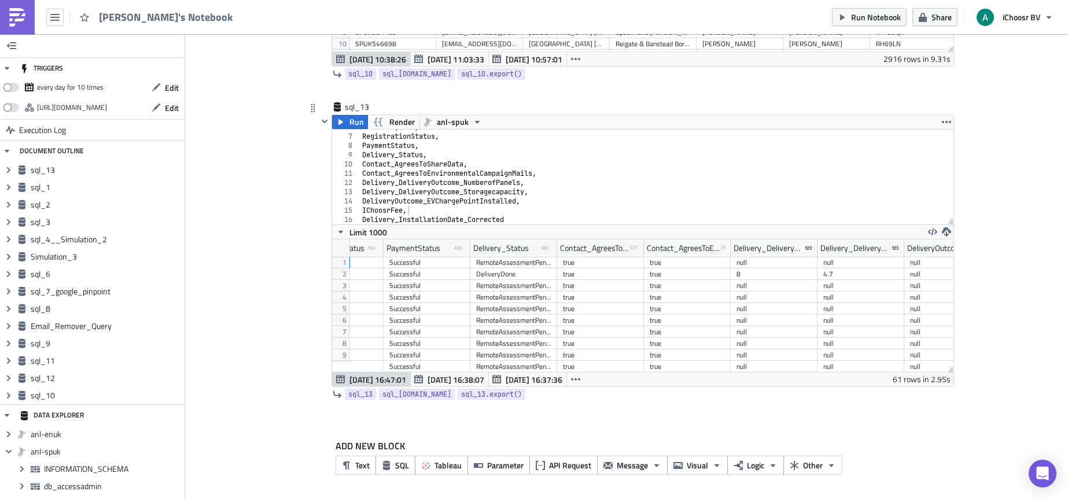
scroll to position [0, 525]
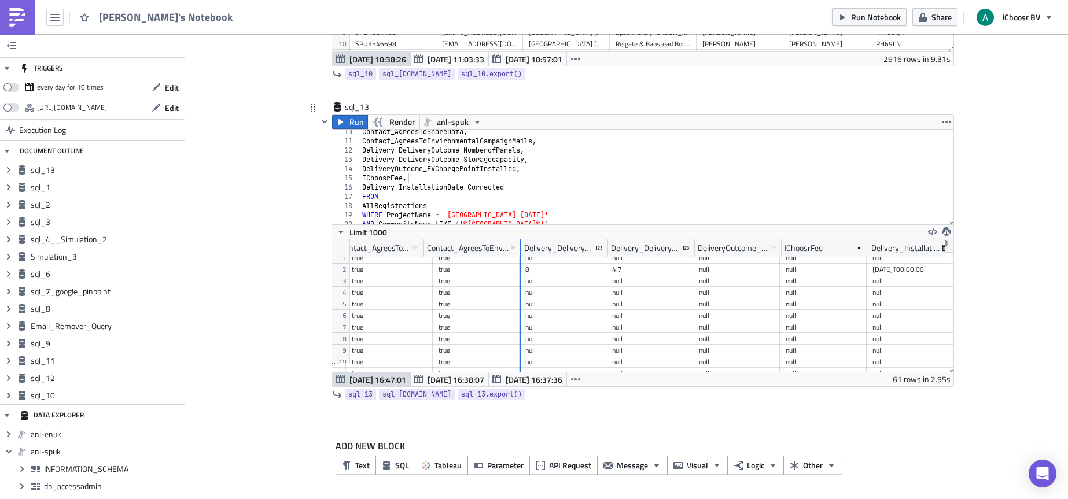
drag, startPoint x: 504, startPoint y: 249, endPoint x: 514, endPoint y: 279, distance: 32.4
click at [514, 279] on div "RegistrationStatus type-text Created with Sketch. PaymentStatus type-text Creat…" at bounding box center [642, 306] width 621 height 133
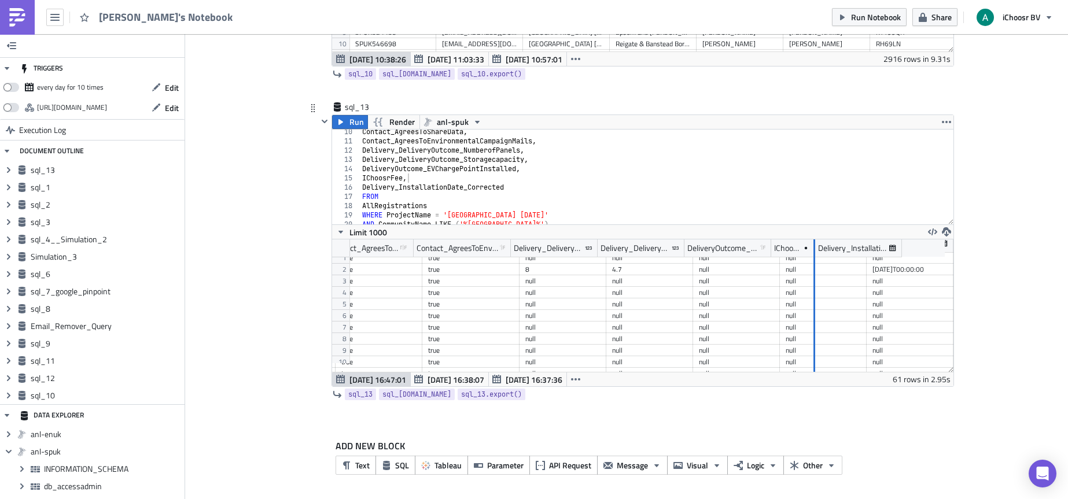
drag, startPoint x: 851, startPoint y: 249, endPoint x: 809, endPoint y: 269, distance: 46.3
click at [805, 260] on div "RegistrationStatus type-text Created with Sketch. PaymentStatus type-text Creat…" at bounding box center [642, 306] width 621 height 133
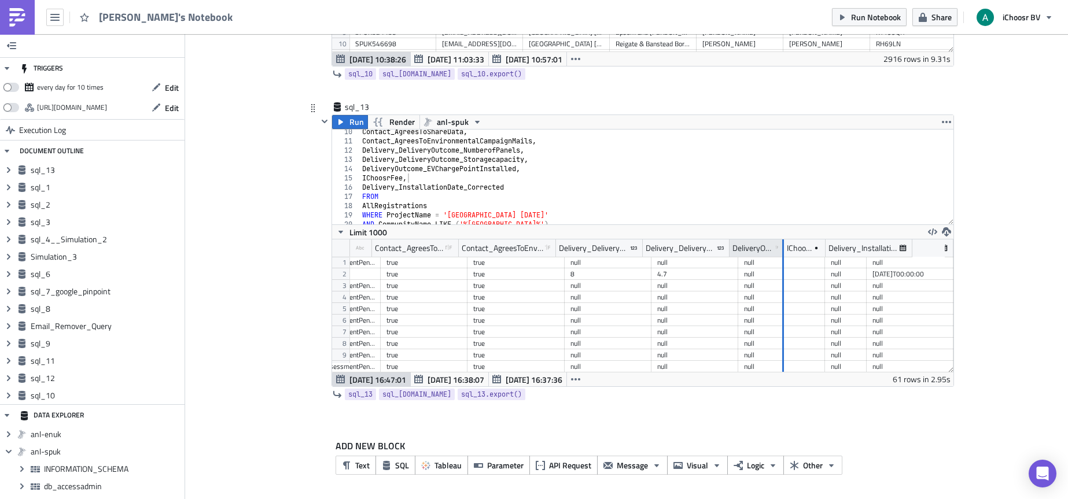
drag, startPoint x: 811, startPoint y: 248, endPoint x: 780, endPoint y: 253, distance: 31.6
click at [782, 253] on div at bounding box center [783, 249] width 2 height 18
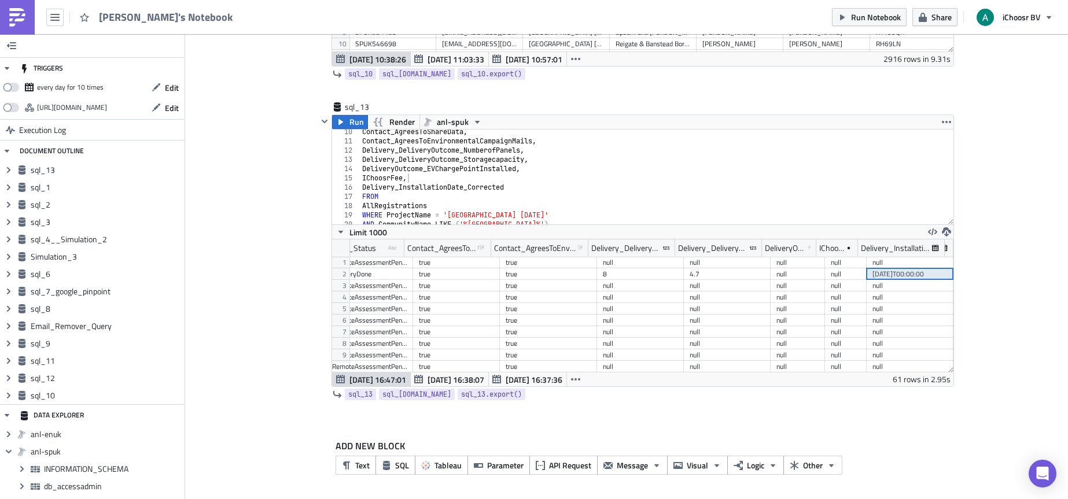
click at [901, 277] on div "2025-06-24T00:00:00" at bounding box center [910, 274] width 75 height 12
drag, startPoint x: 810, startPoint y: 251, endPoint x: 775, endPoint y: 253, distance: 34.3
click at [776, 253] on div "DeliveryOutcome_EVChargePointInstalled type-boolean Created with Sketch." at bounding box center [776, 248] width 29 height 17
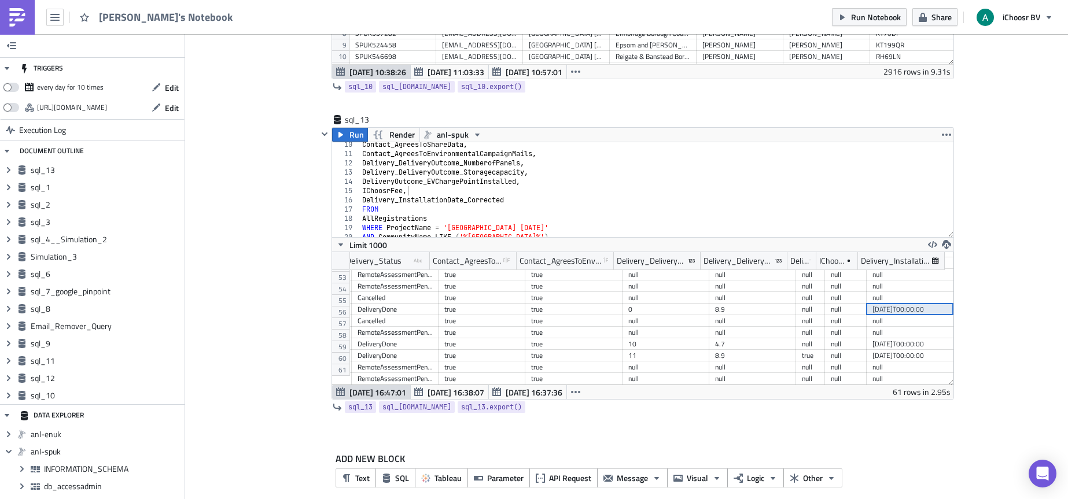
click at [888, 304] on div "2025-08-11T00:00:00" at bounding box center [910, 310] width 75 height 12
click at [911, 339] on div "2025-08-01T00:00:00" at bounding box center [910, 345] width 75 height 12
click at [912, 350] on div "2025-07-24T00:00:00" at bounding box center [910, 356] width 75 height 12
click at [788, 263] on div at bounding box center [789, 261] width 2 height 18
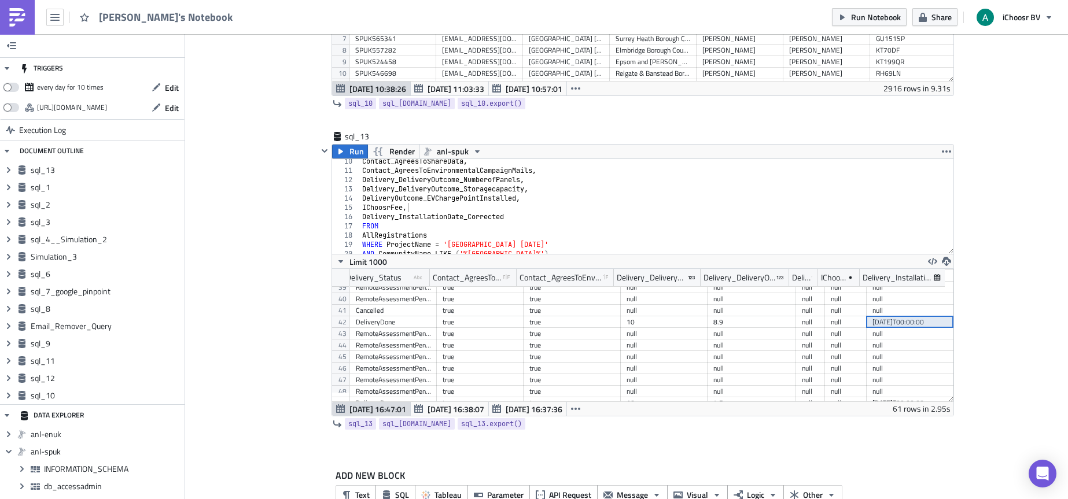
click at [910, 324] on div "2025-06-30T00:00:00" at bounding box center [910, 323] width 75 height 12
click at [843, 345] on div "null" at bounding box center [846, 346] width 30 height 12
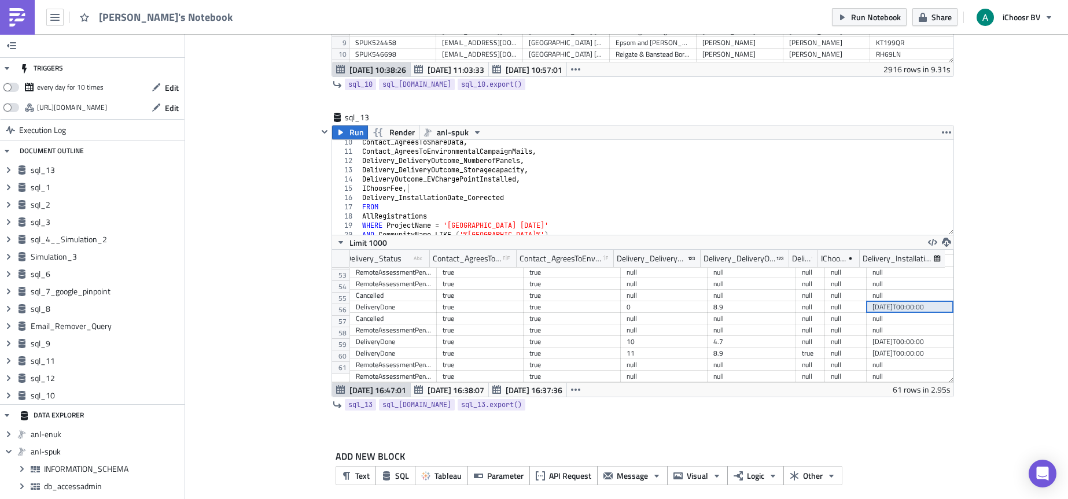
click at [879, 301] on div "2025-08-11T00:00:00" at bounding box center [910, 307] width 75 height 12
click at [891, 338] on div "2025-08-01T00:00:00" at bounding box center [910, 342] width 75 height 12
click at [892, 348] on div "2025-07-24T00:00:00" at bounding box center [910, 354] width 75 height 12
click at [946, 240] on icon "button" at bounding box center [946, 242] width 9 height 9
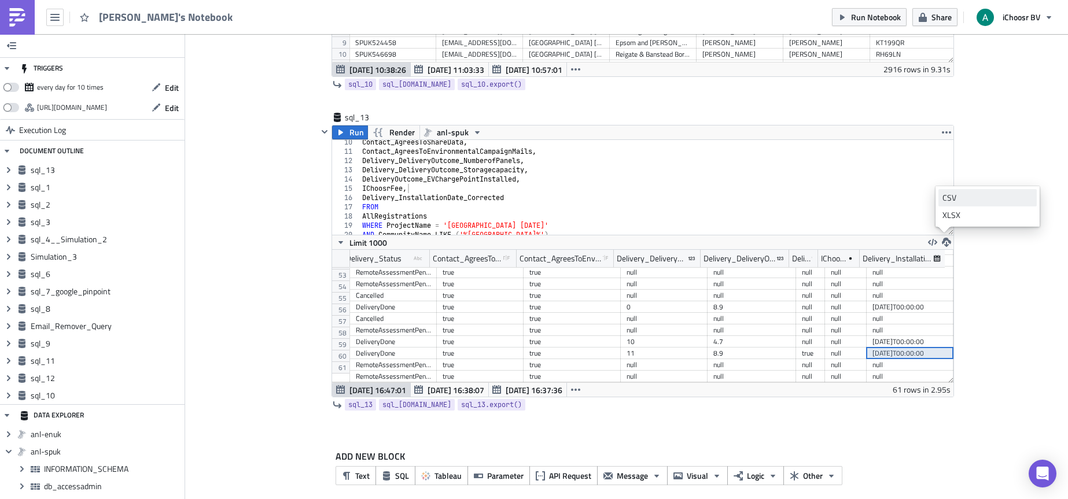
click at [973, 192] on div "CSV" at bounding box center [988, 198] width 90 height 12
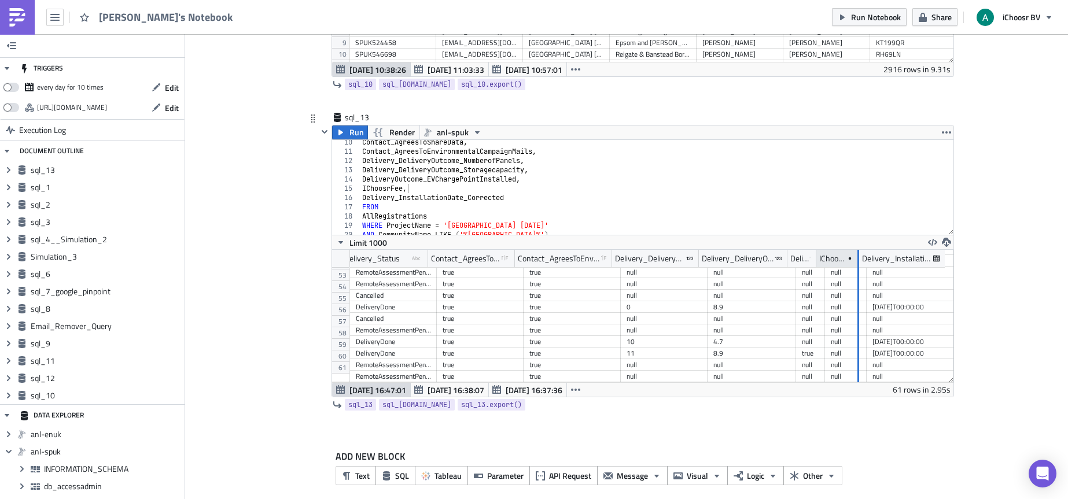
click at [856, 261] on div at bounding box center [857, 259] width 3 height 18
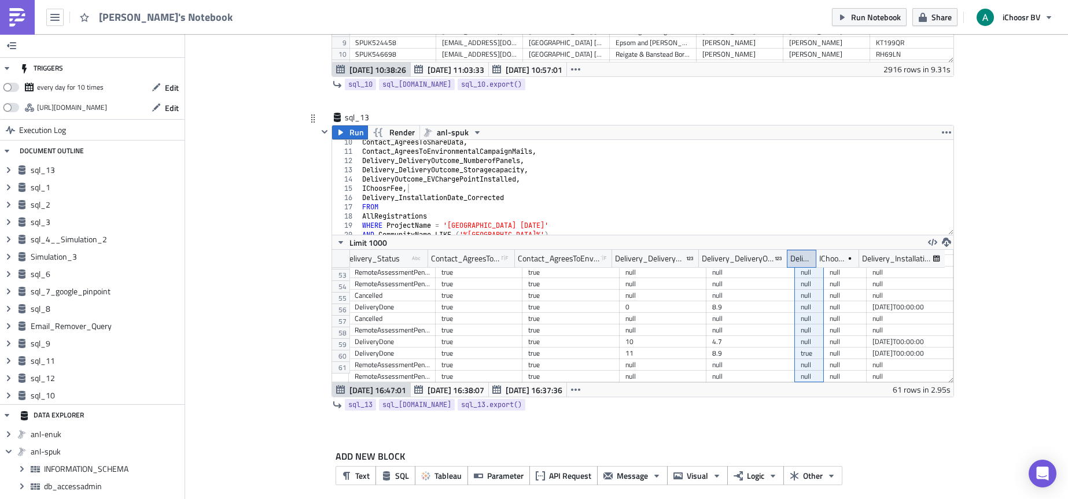
click at [788, 257] on div "DeliveryOutcome_EVChargePointInstalled type-boolean Created with Sketch." at bounding box center [802, 258] width 29 height 17
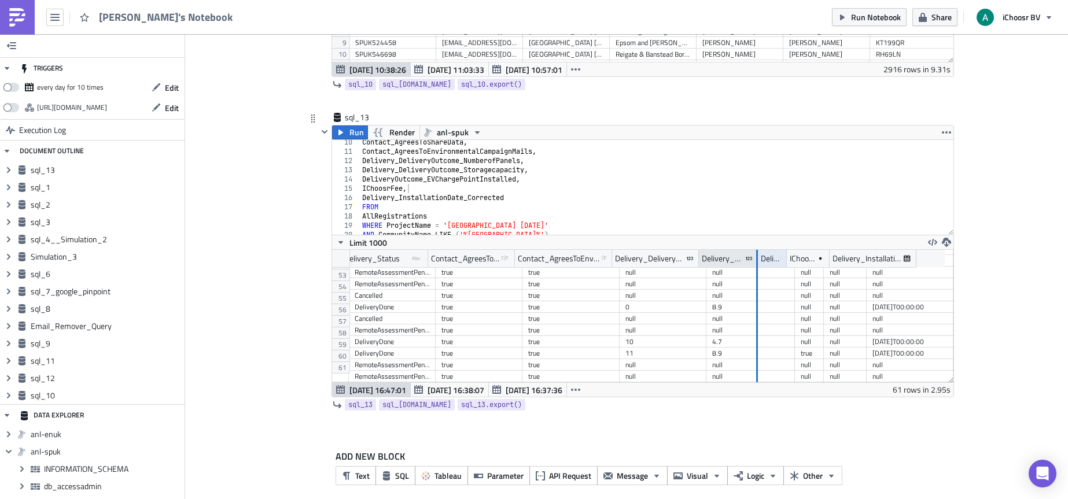
drag, startPoint x: 781, startPoint y: 255, endPoint x: 746, endPoint y: 255, distance: 34.1
click at [755, 255] on div at bounding box center [756, 259] width 3 height 18
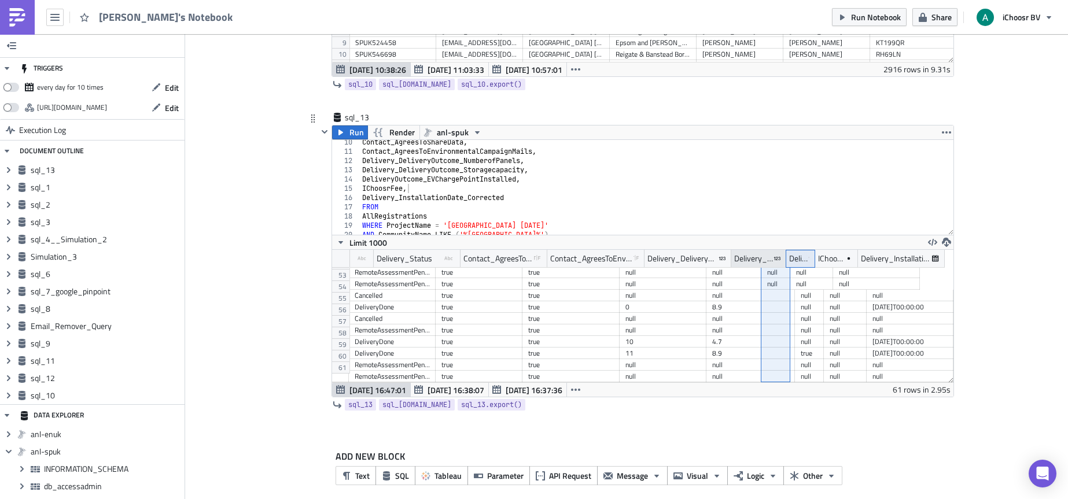
click at [746, 255] on div "Delivery_DeliveryOutcome_Storagecapacity" at bounding box center [753, 258] width 39 height 17
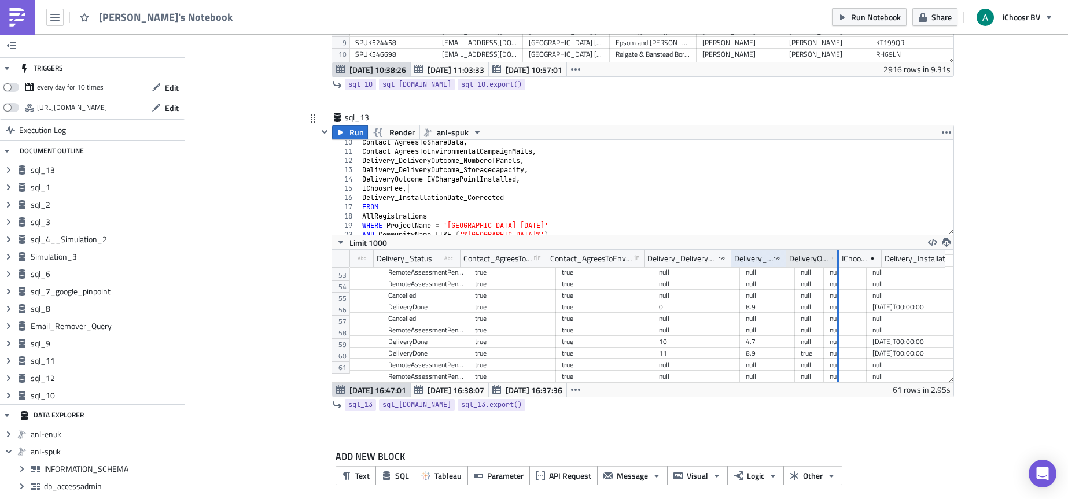
drag, startPoint x: 809, startPoint y: 260, endPoint x: 833, endPoint y: 266, distance: 24.3
click at [837, 266] on div at bounding box center [838, 259] width 2 height 18
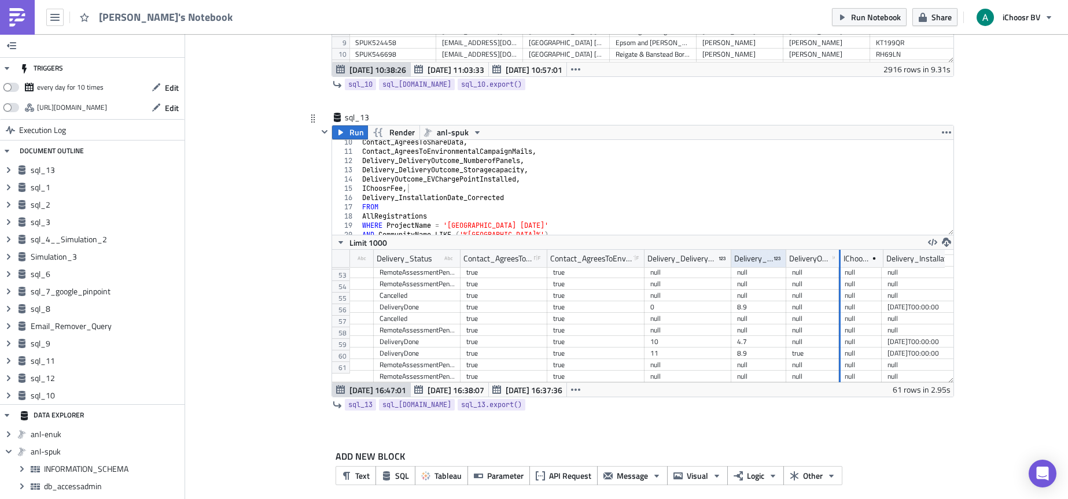
drag, startPoint x: 832, startPoint y: 257, endPoint x: 833, endPoint y: 282, distance: 24.4
click at [833, 282] on div "Contact_FirstName type-text Created with Sketch. CommunityName type-text Create…" at bounding box center [642, 316] width 621 height 133
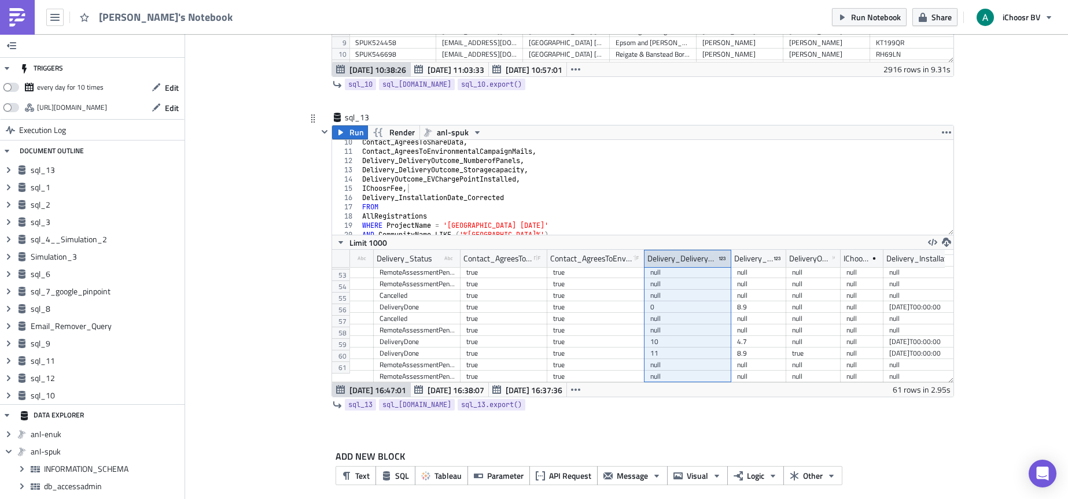
click at [723, 257] on div "Delivery_DeliveryOutcome_NumberofPanels" at bounding box center [688, 258] width 87 height 17
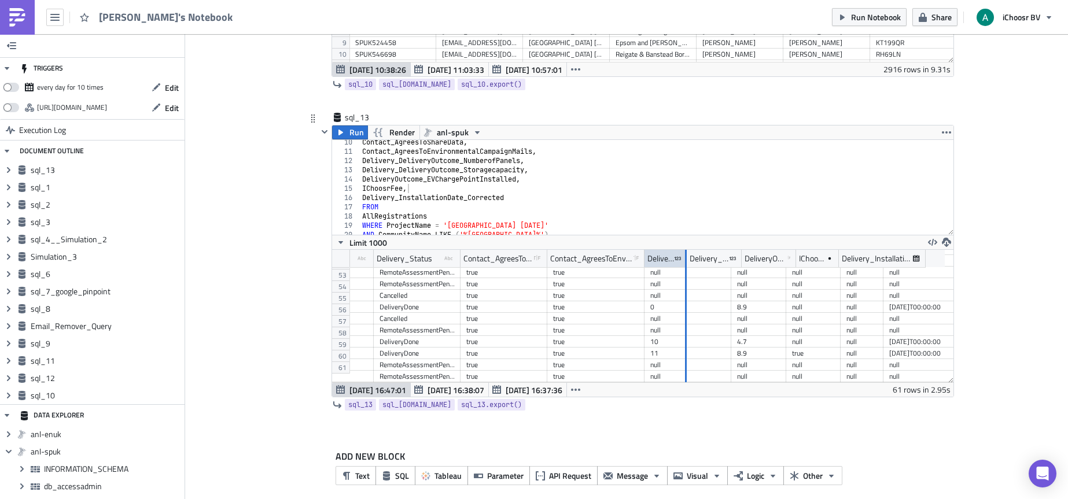
drag, startPoint x: 725, startPoint y: 257, endPoint x: 680, endPoint y: 254, distance: 44.7
click at [685, 254] on div at bounding box center [686, 259] width 2 height 18
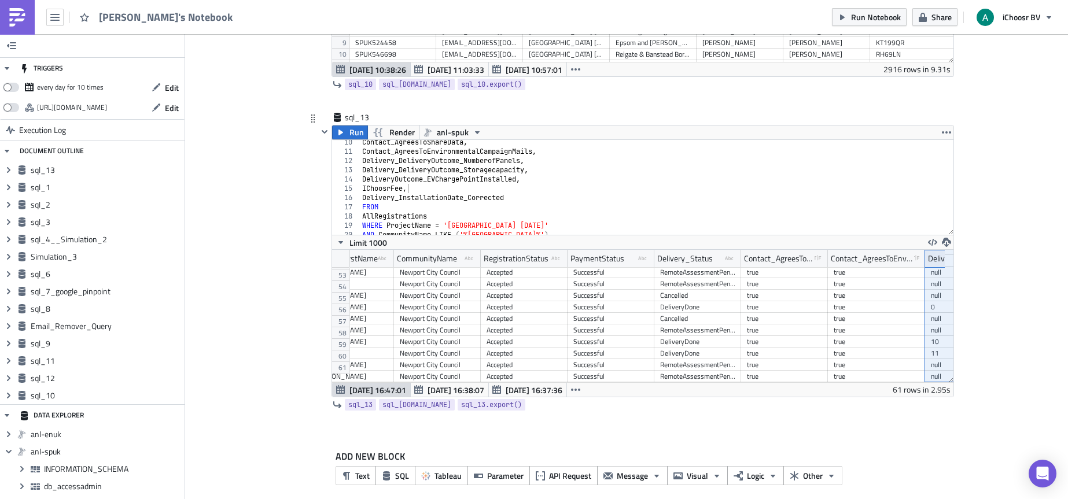
scroll to position [599, 0]
